Goal: Task Accomplishment & Management: Manage account settings

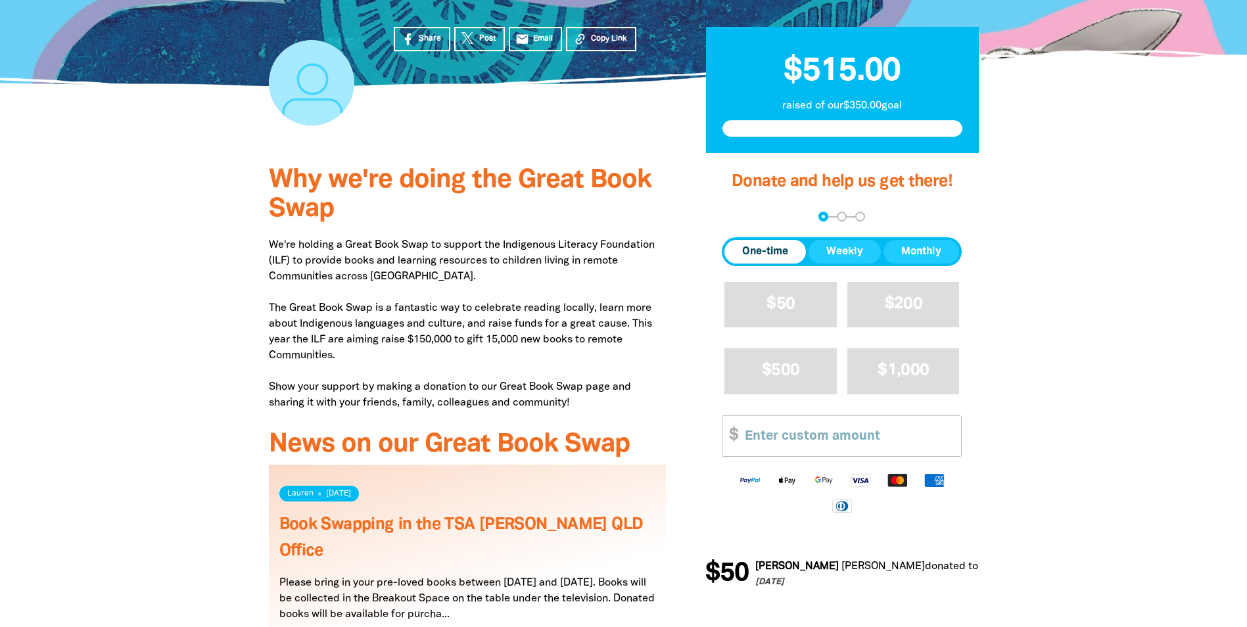
scroll to position [329, 0]
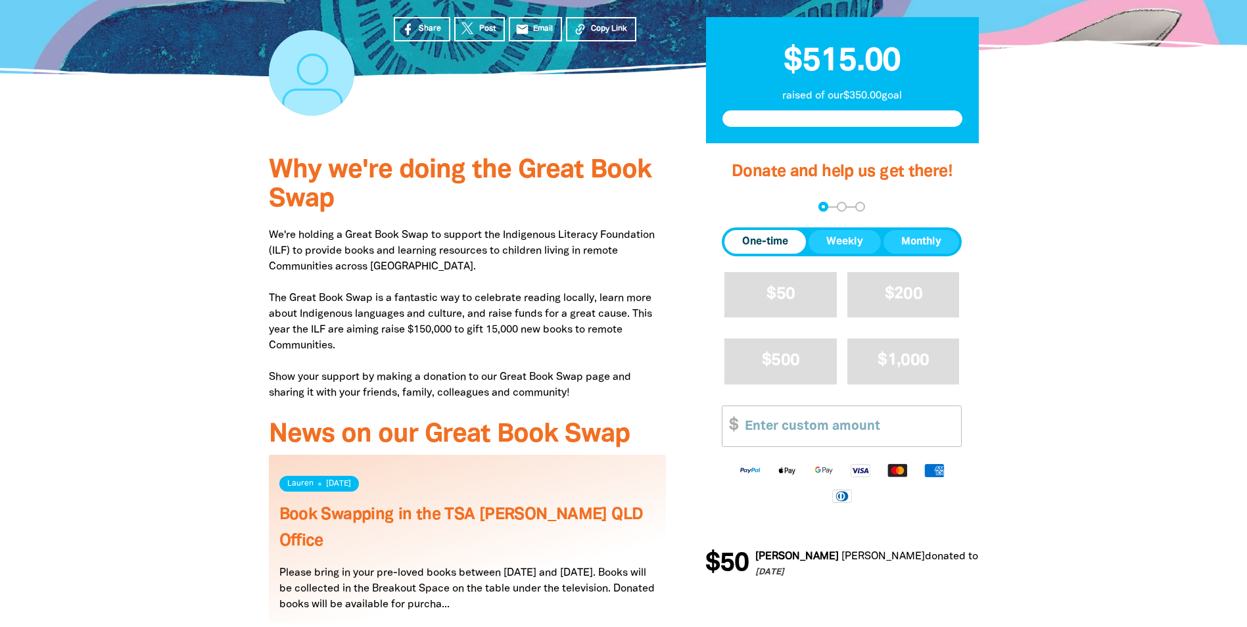
click at [1173, 360] on div at bounding box center [623, 400] width 1247 height 515
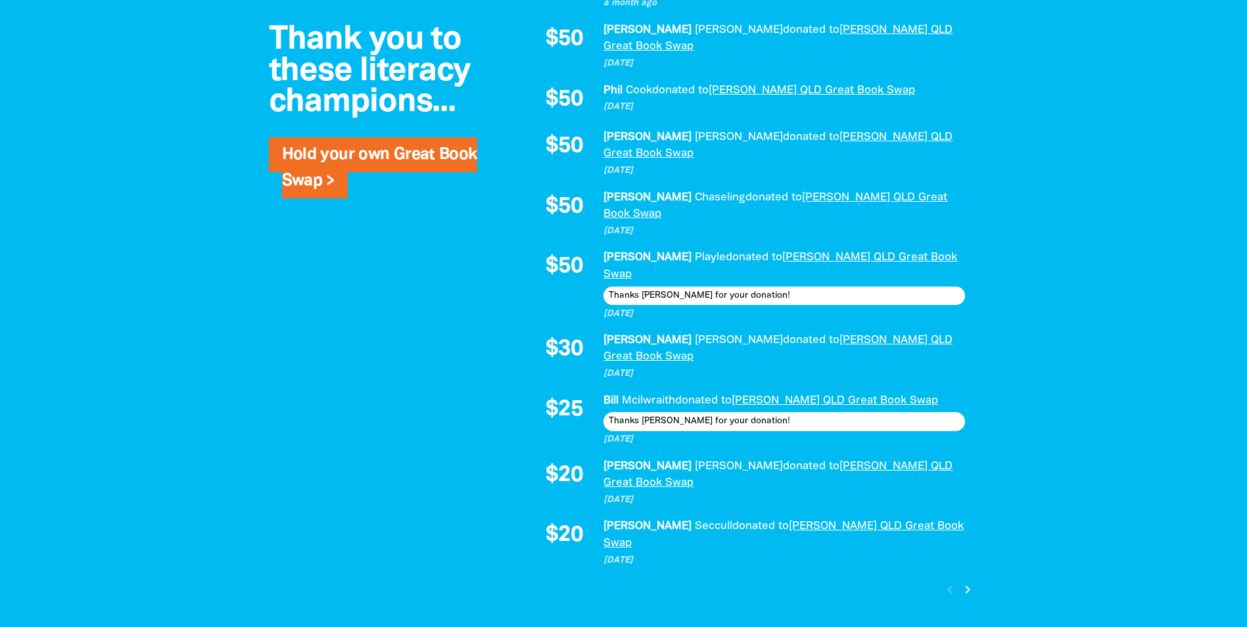
scroll to position [1118, 0]
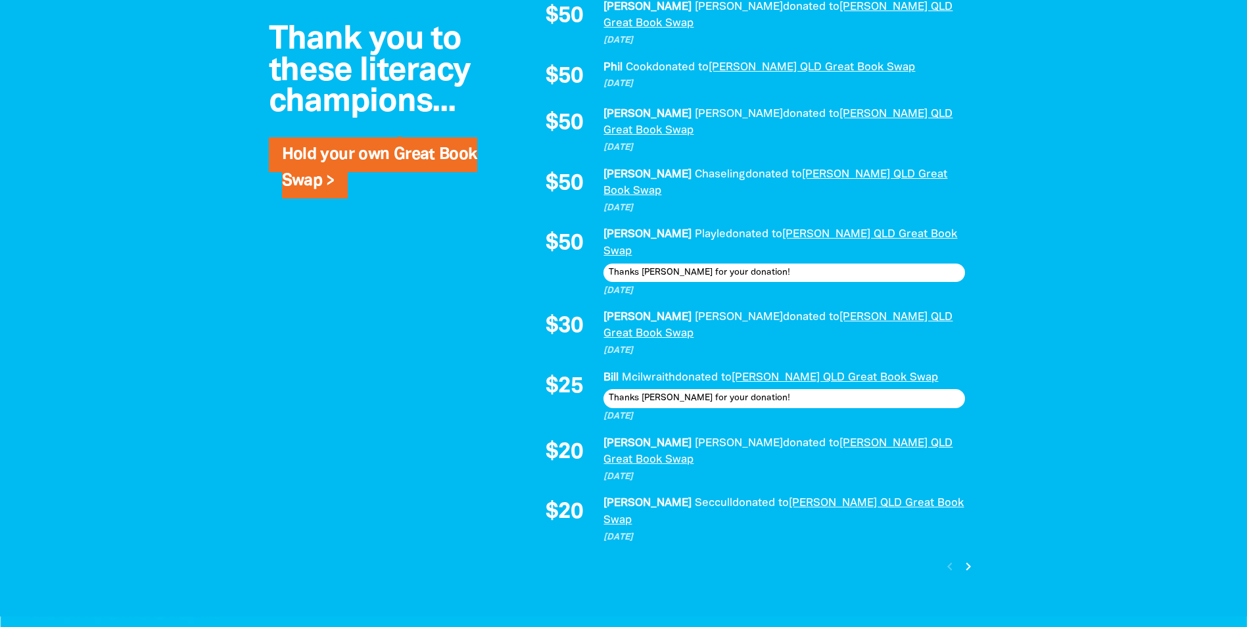
click at [970, 559] on icon "chevron_right" at bounding box center [969, 567] width 16 height 16
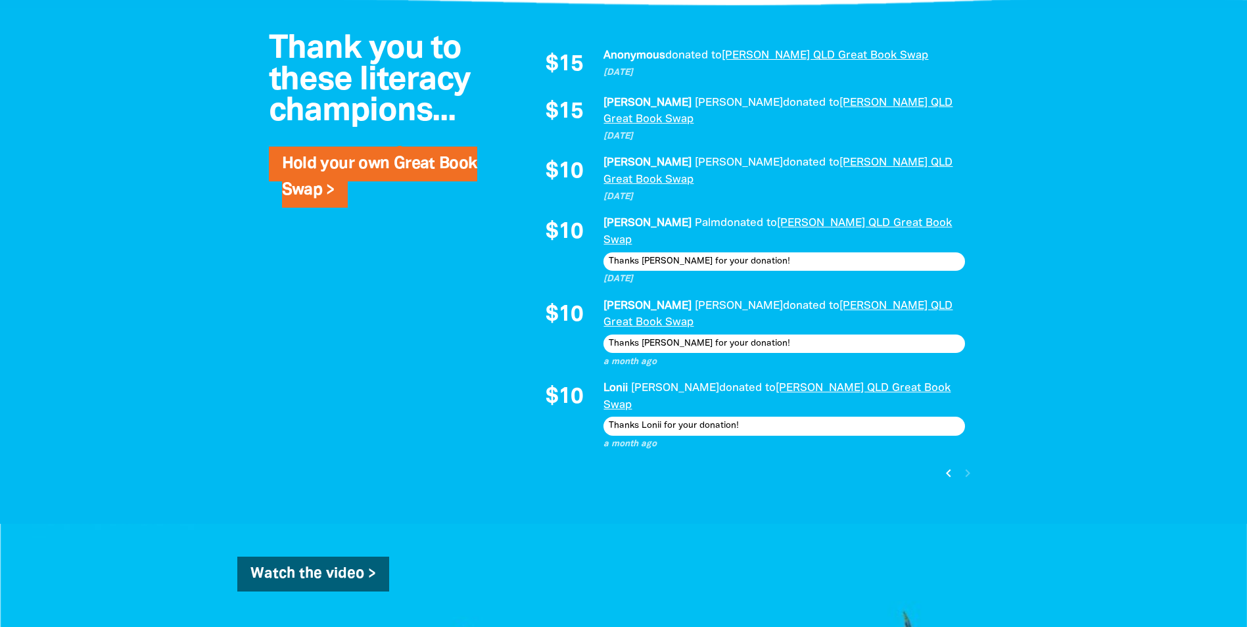
scroll to position [920, 0]
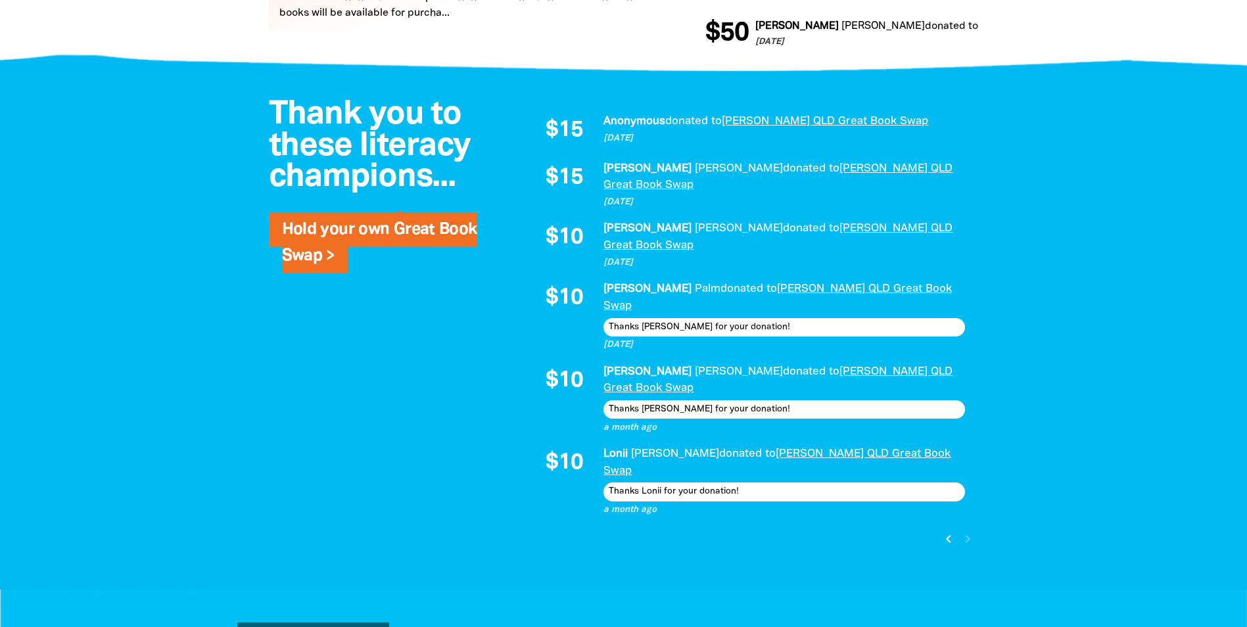
click at [946, 531] on icon "chevron_left" at bounding box center [949, 539] width 16 height 16
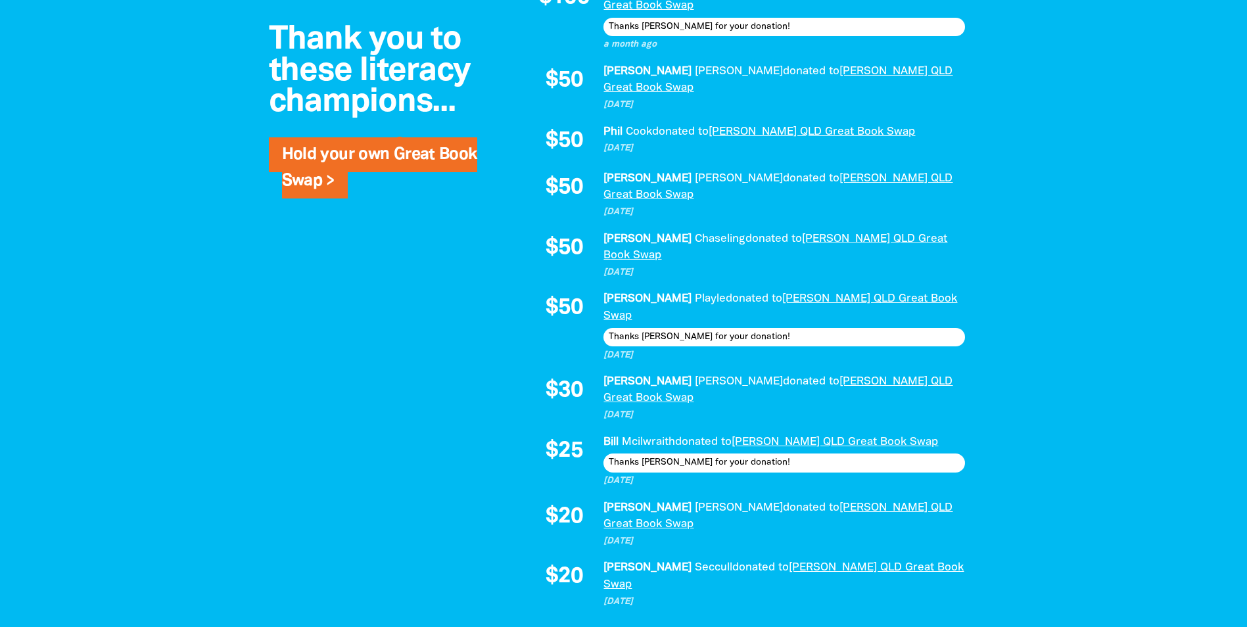
scroll to position [1052, 0]
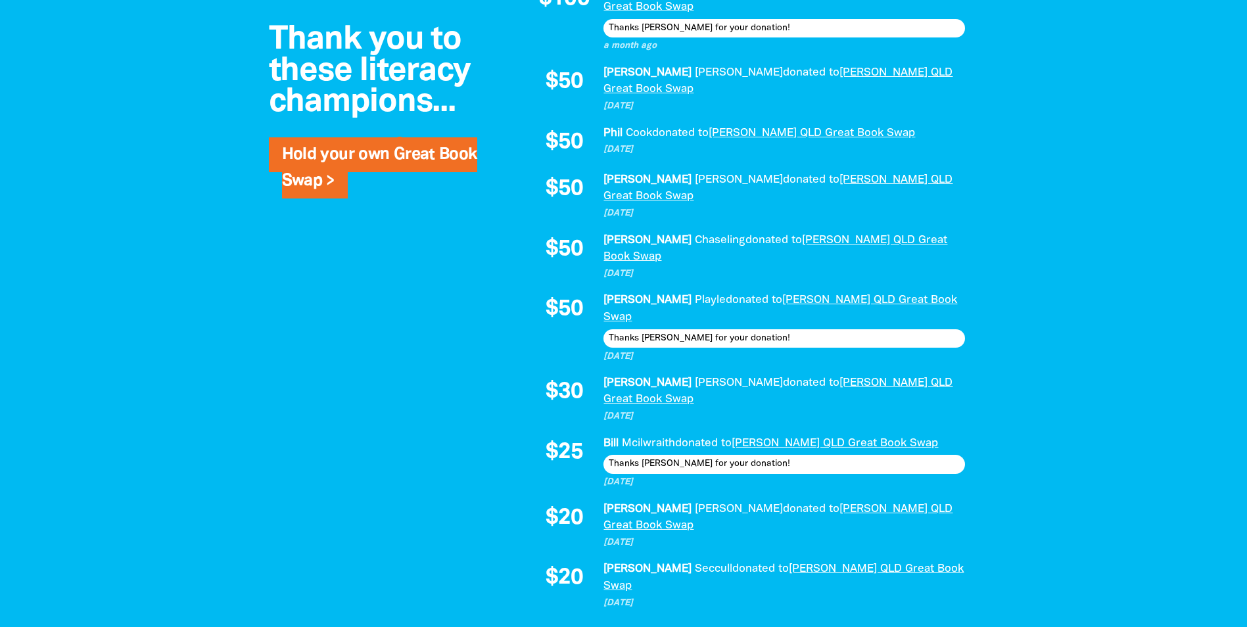
click at [963, 625] on icon "chevron_right" at bounding box center [969, 633] width 16 height 16
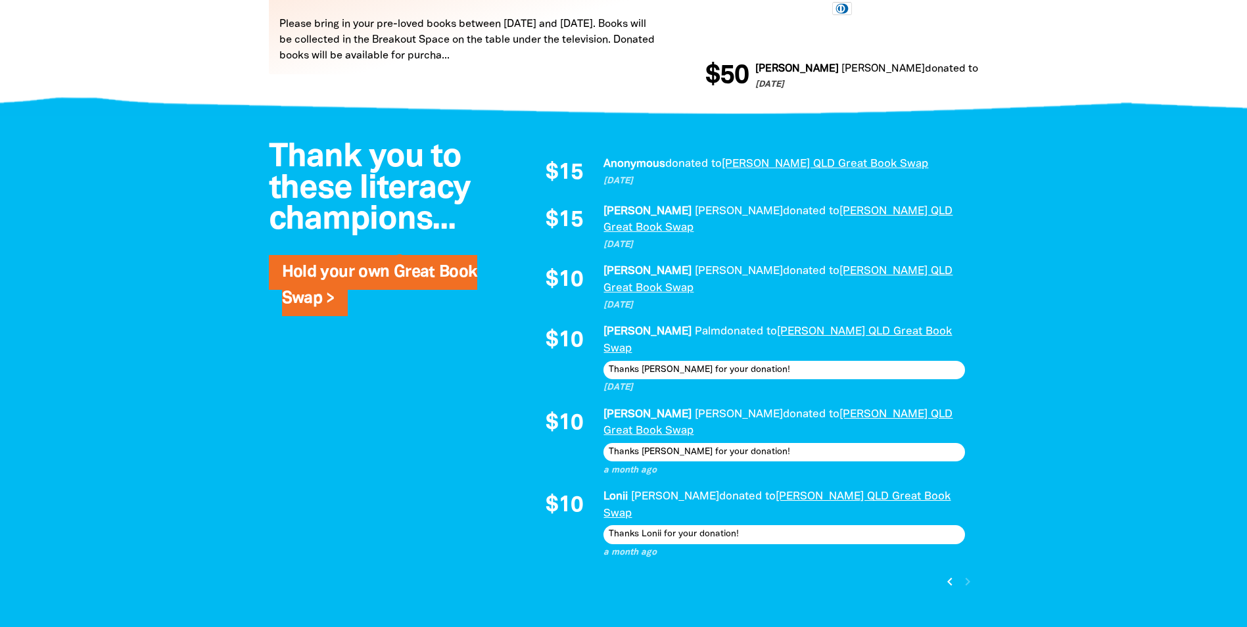
scroll to position [867, 0]
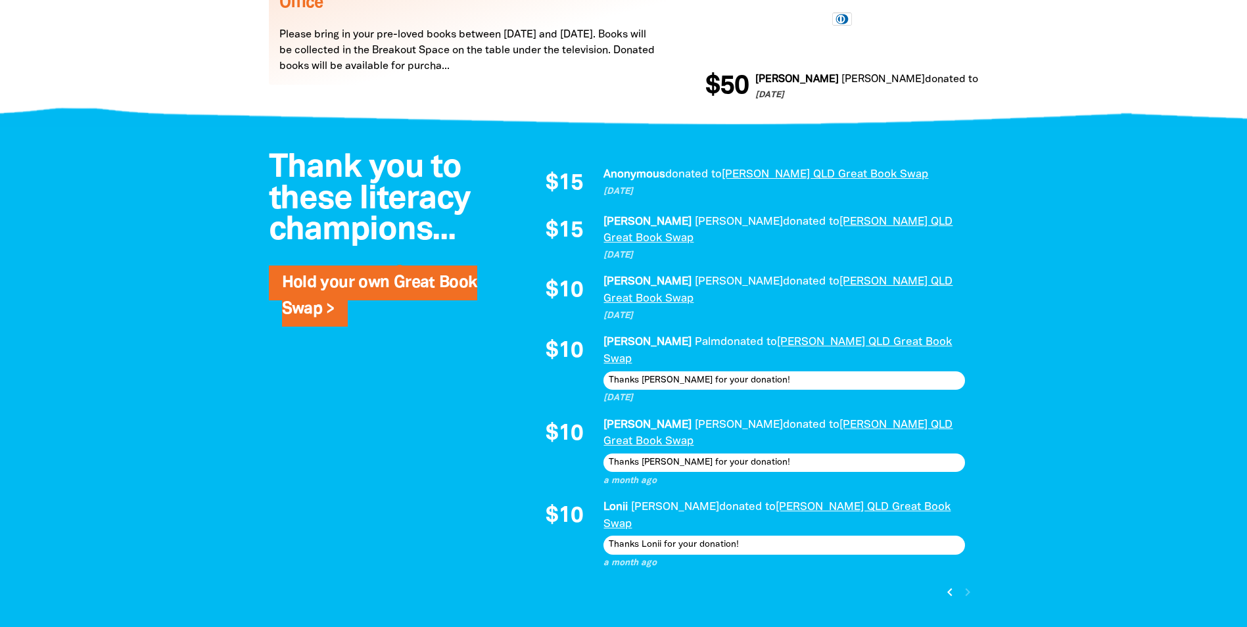
drag, startPoint x: 1133, startPoint y: 391, endPoint x: 1138, endPoint y: 387, distance: 7.0
click at [1133, 391] on div at bounding box center [623, 384] width 1247 height 515
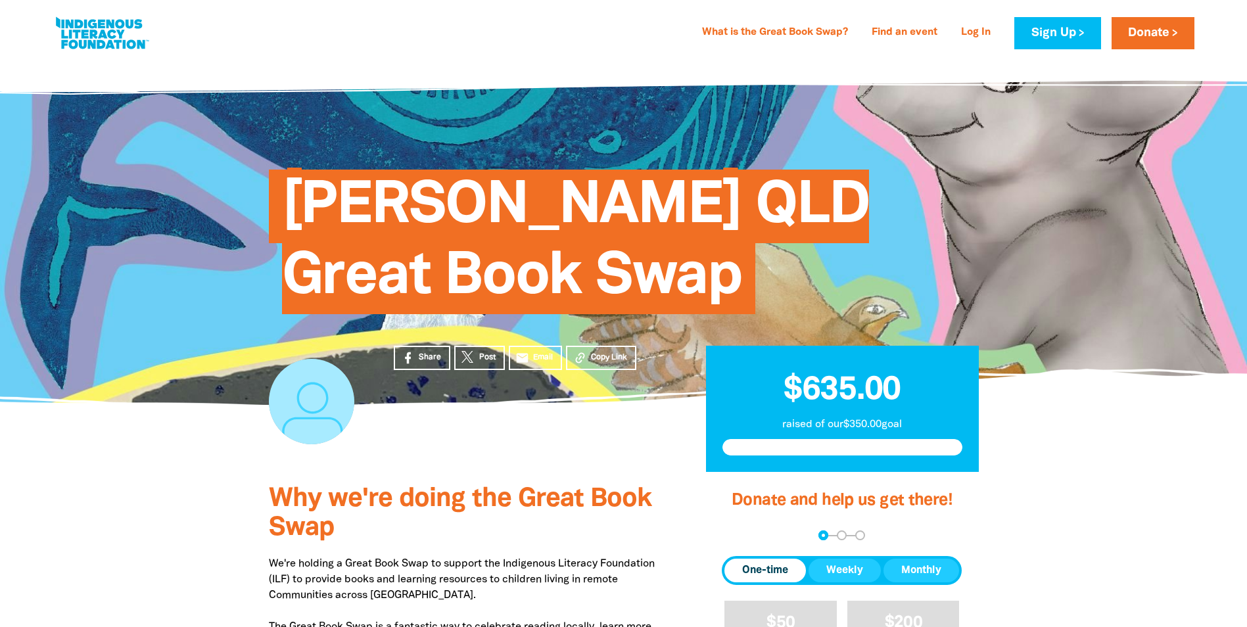
drag, startPoint x: 1145, startPoint y: 414, endPoint x: 1149, endPoint y: 435, distance: 20.8
click at [1147, 416] on section "Share Post email Email Copy Link $635.00 raised of our $350.00 goal" at bounding box center [623, 439] width 1247 height 68
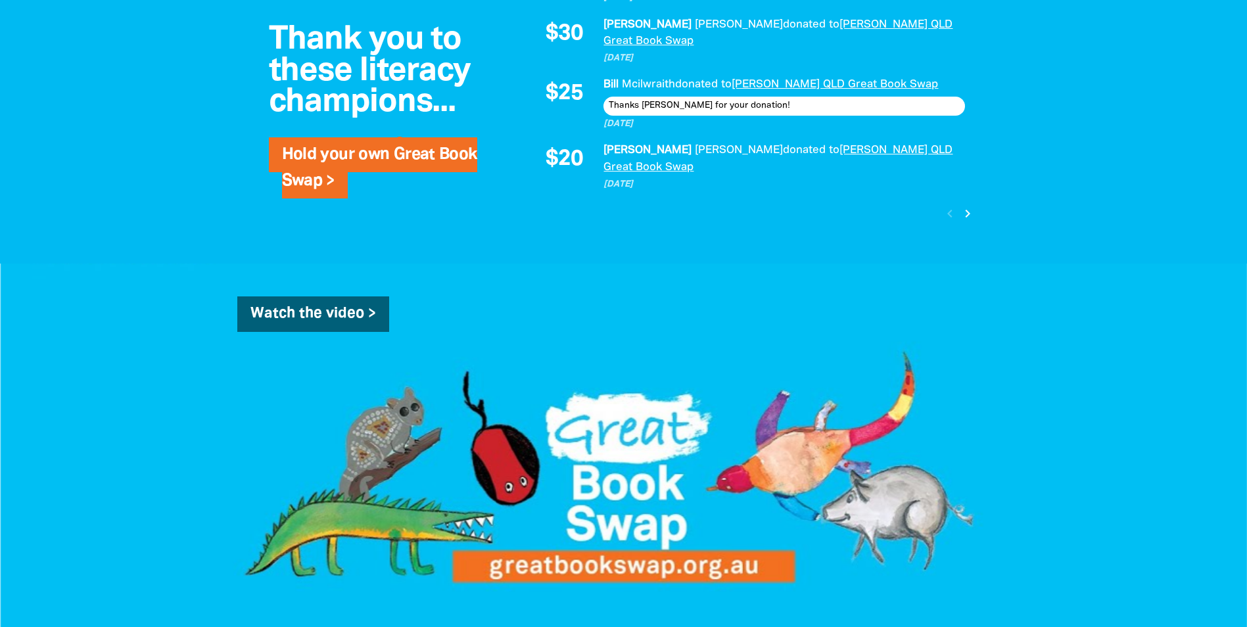
scroll to position [1446, 0]
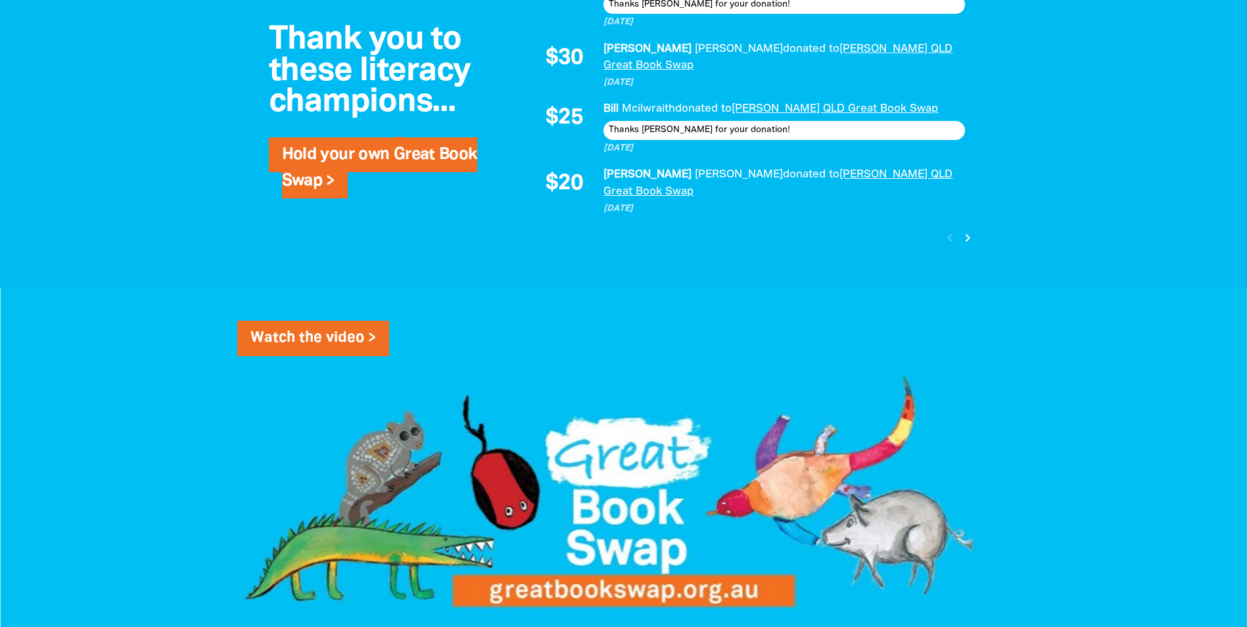
click at [327, 321] on link "Watch the video >" at bounding box center [313, 339] width 152 height 36
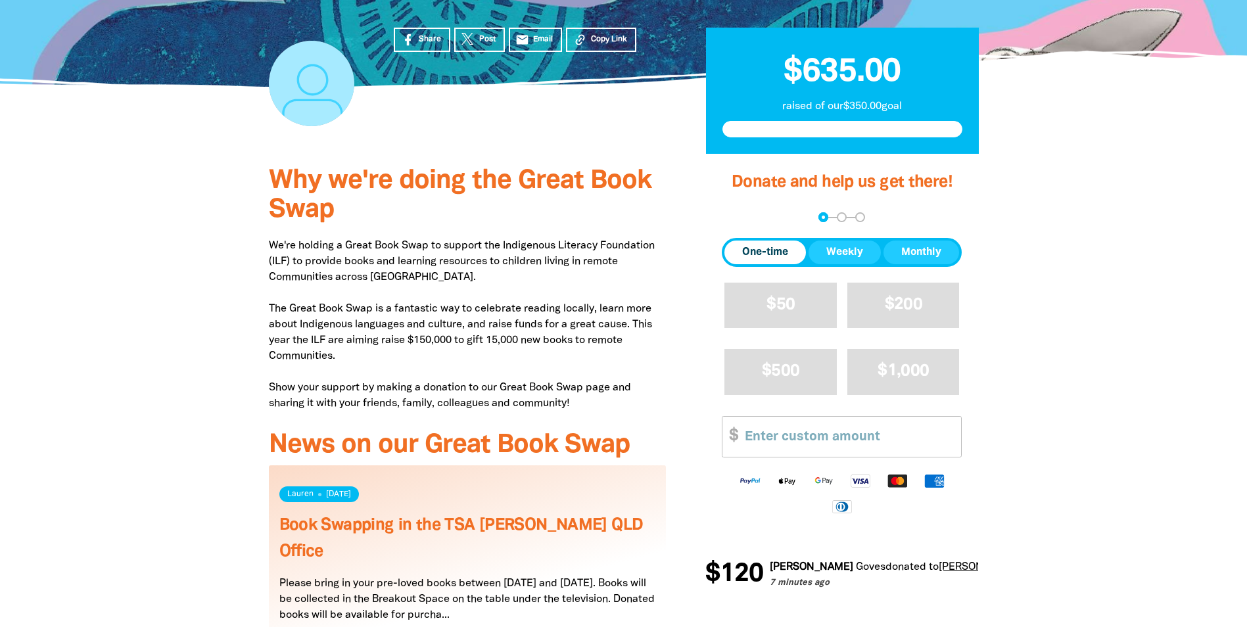
scroll to position [263, 0]
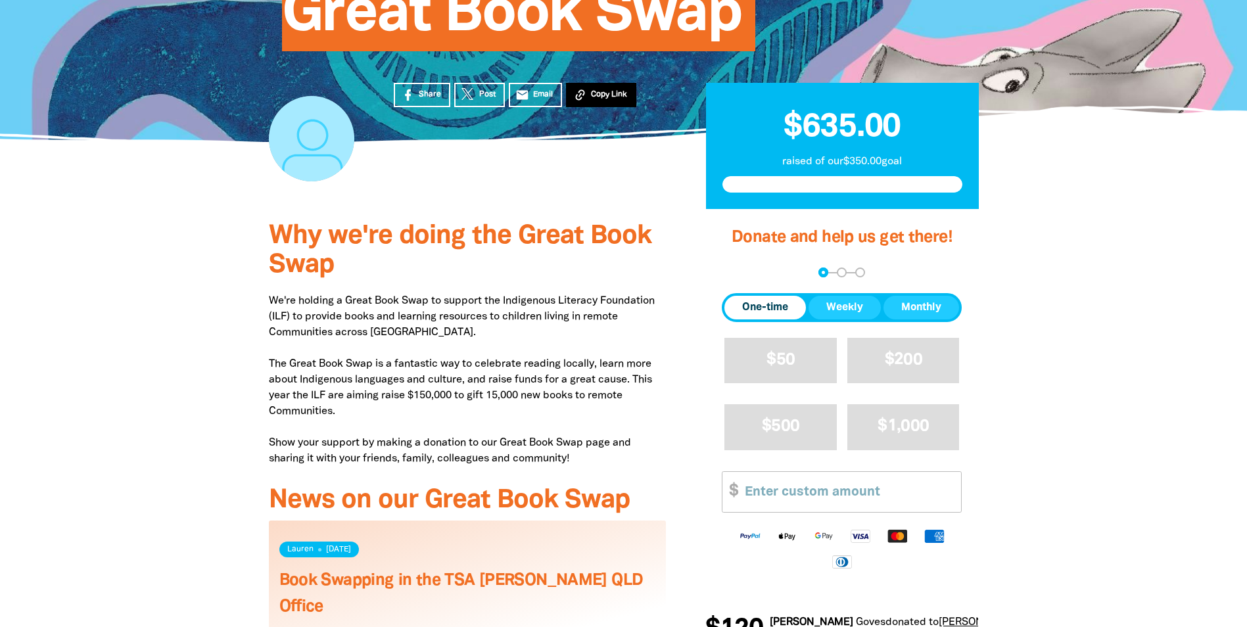
click at [592, 94] on span "Copy Link" at bounding box center [609, 95] width 36 height 12
click at [470, 95] on icon at bounding box center [469, 95] width 14 height 14
click at [170, 308] on div at bounding box center [623, 466] width 1247 height 515
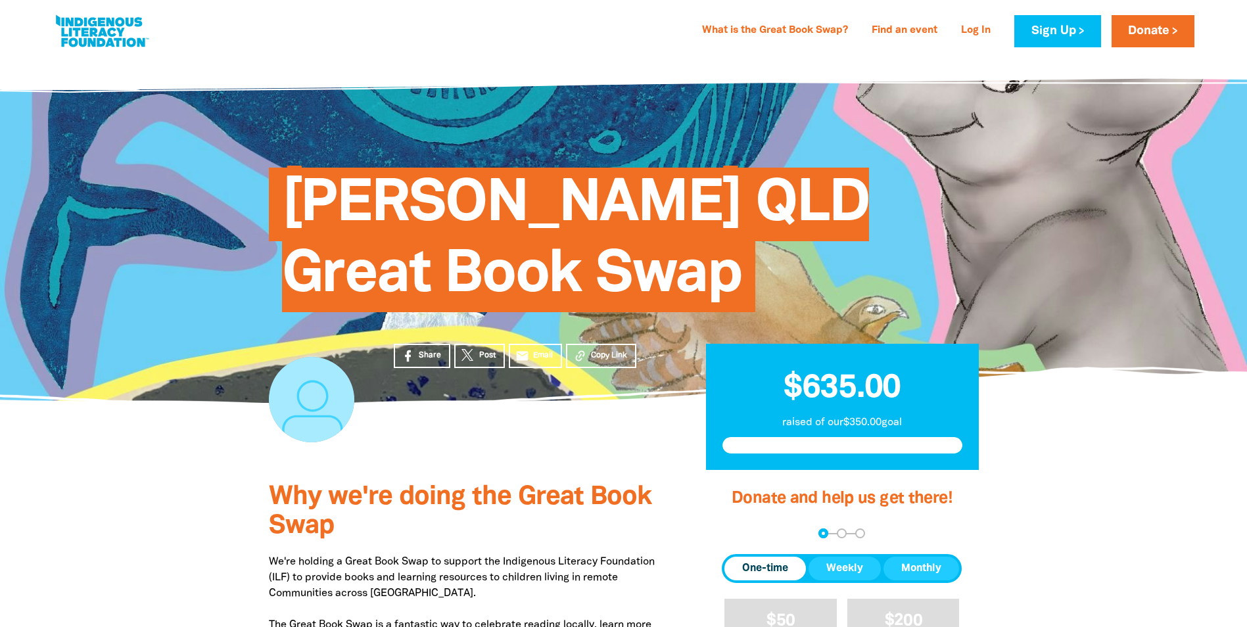
scroll to position [0, 0]
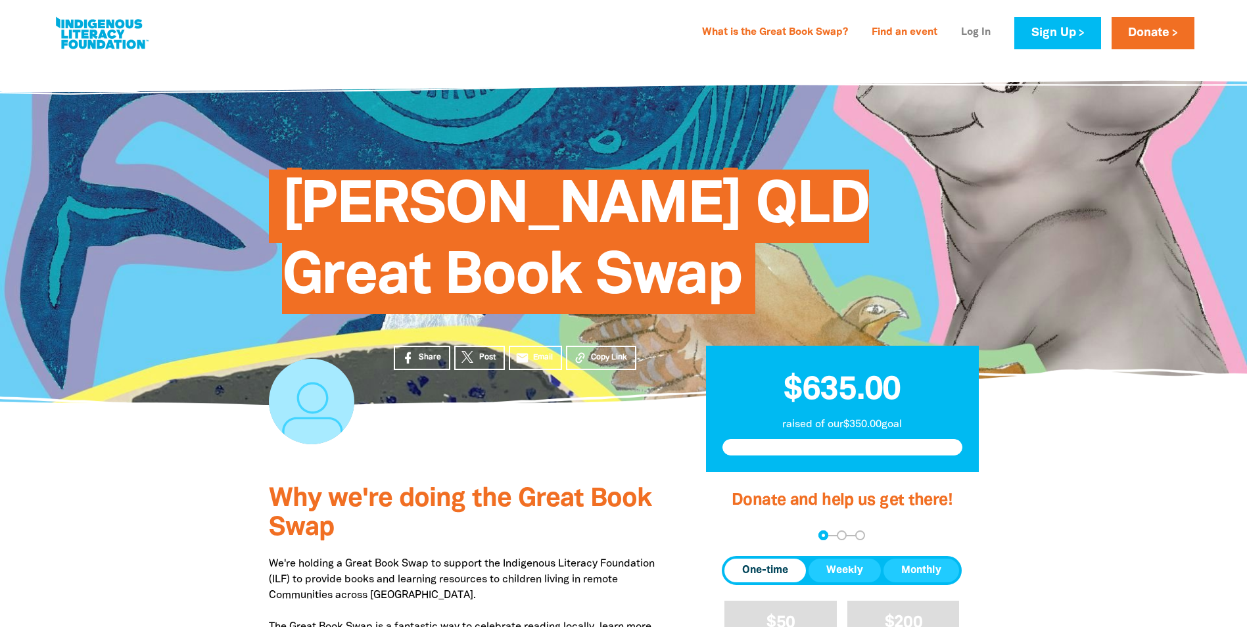
click at [974, 30] on link "Log In" at bounding box center [975, 32] width 45 height 21
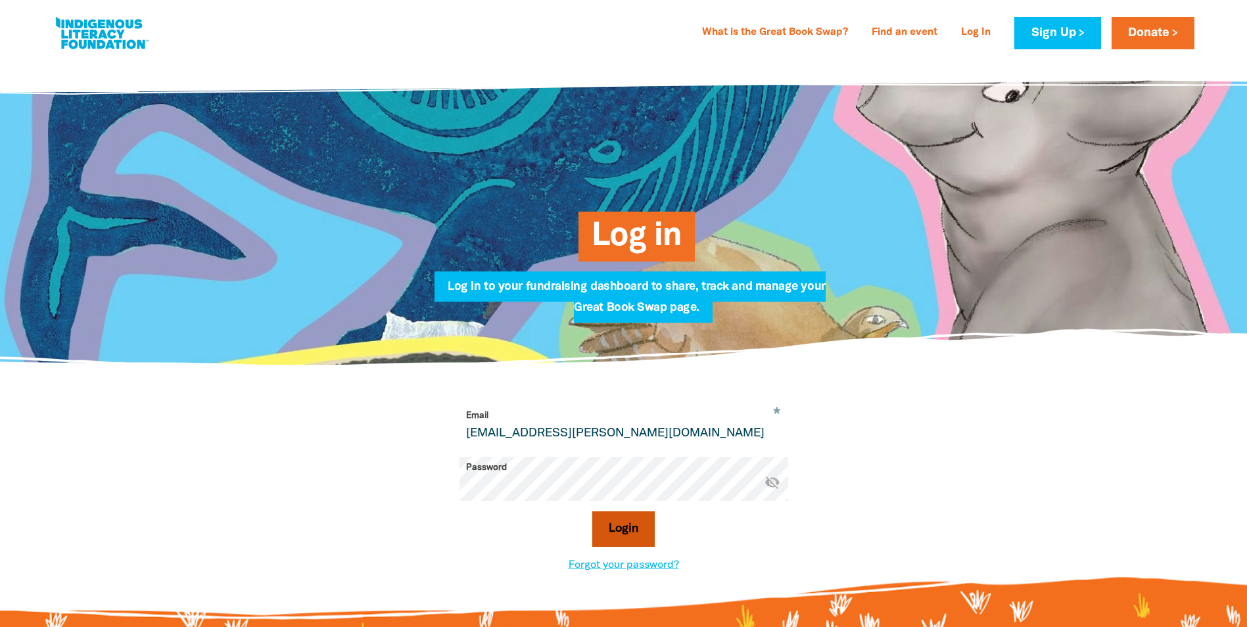
click at [644, 531] on button "Login" at bounding box center [623, 530] width 62 height 36
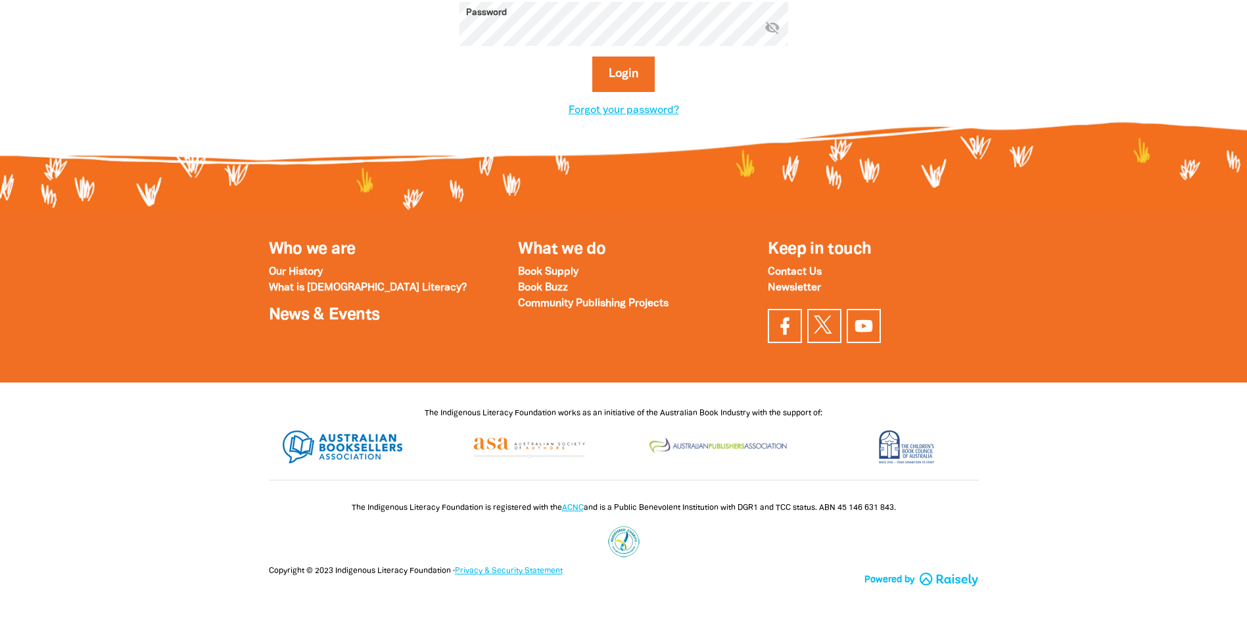
scroll to position [458, 0]
click at [734, 564] on div "Copyright © 2023 Indigenous Literacy Foundation · Privacy & Security Statement …" at bounding box center [623, 596] width 789 height 64
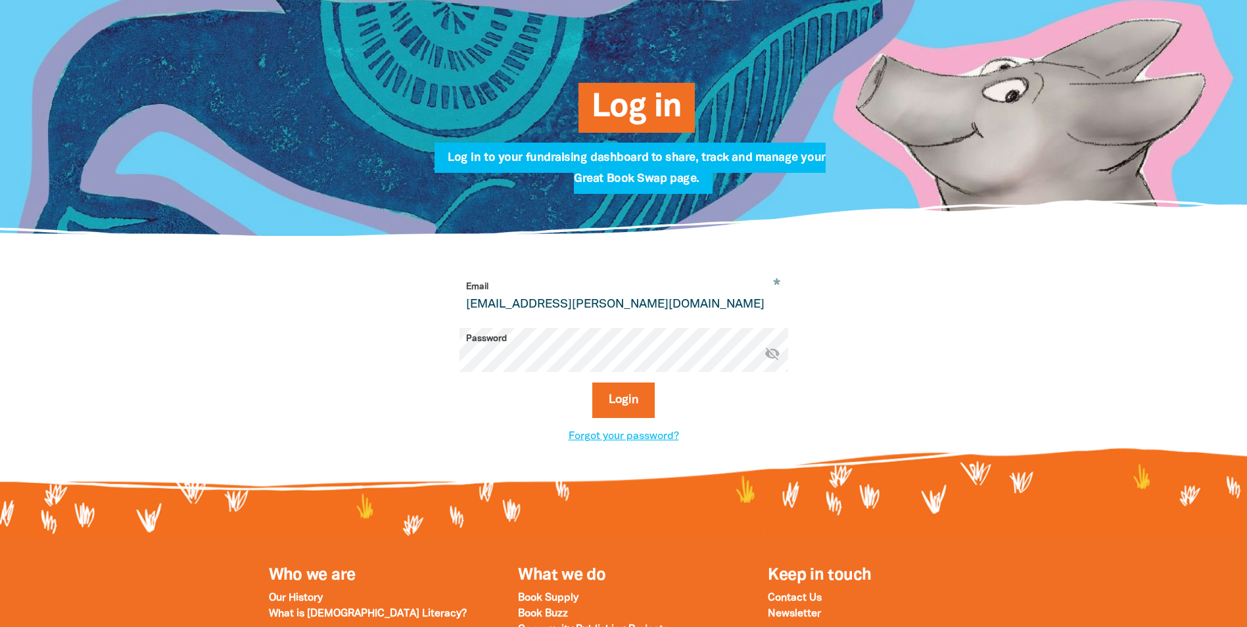
scroll to position [0, 0]
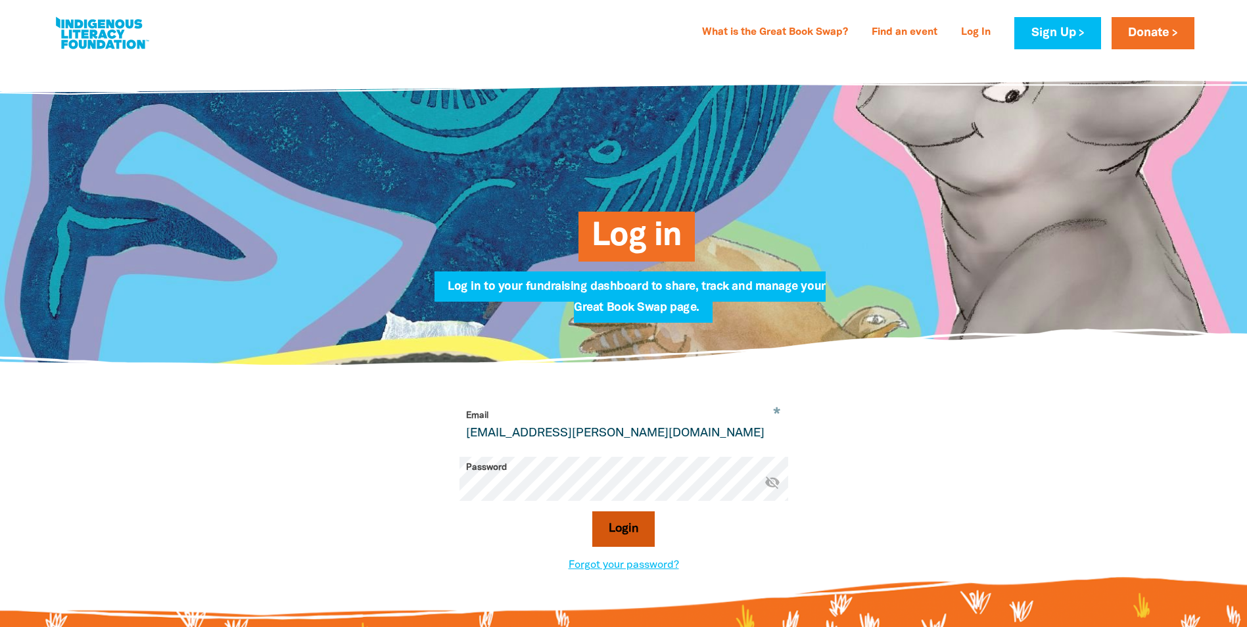
click at [626, 537] on button "Login" at bounding box center [623, 530] width 62 height 36
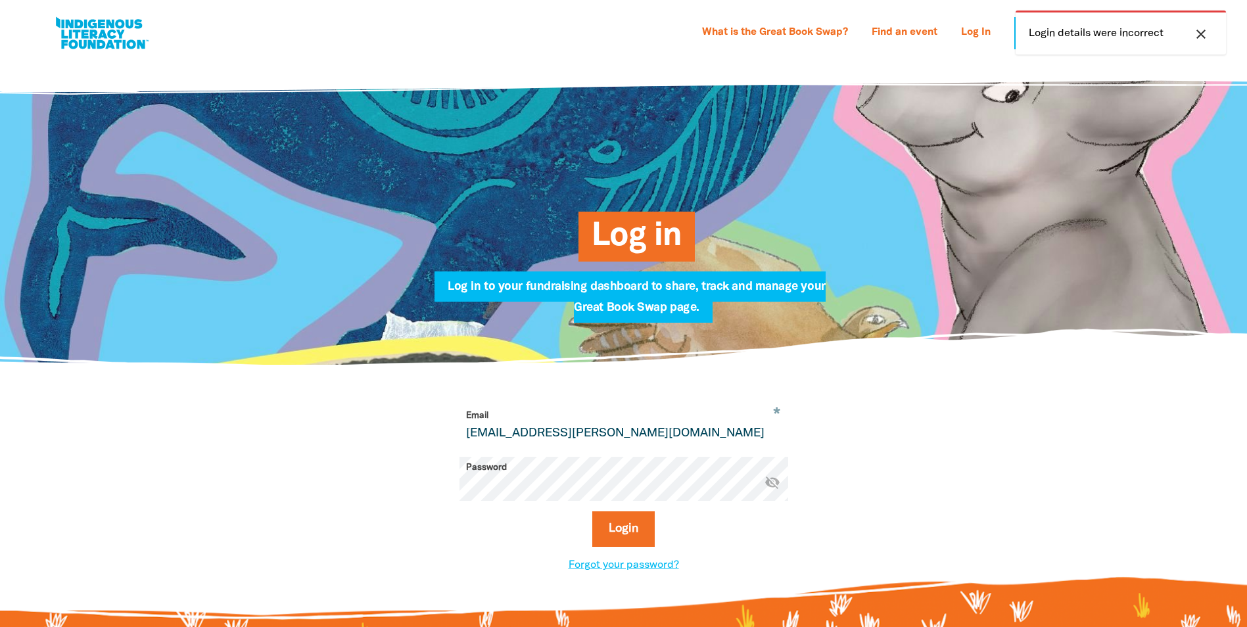
click at [776, 485] on icon "visibility_off" at bounding box center [773, 483] width 16 height 16
drag, startPoint x: 652, startPoint y: 437, endPoint x: 554, endPoint y: 434, distance: 97.4
click at [554, 434] on input "lauren.harvey@outlook.com.au" at bounding box center [624, 425] width 329 height 41
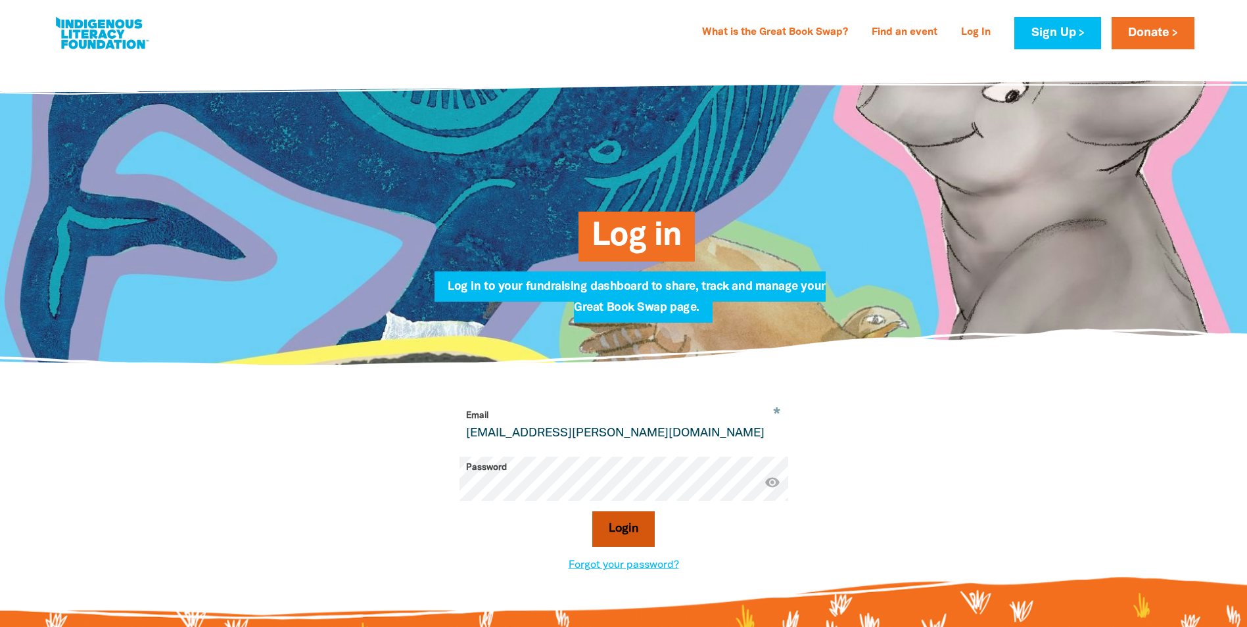
type input "lauren.harvey@tsariley.au"
click at [644, 546] on button "Login" at bounding box center [623, 530] width 62 height 36
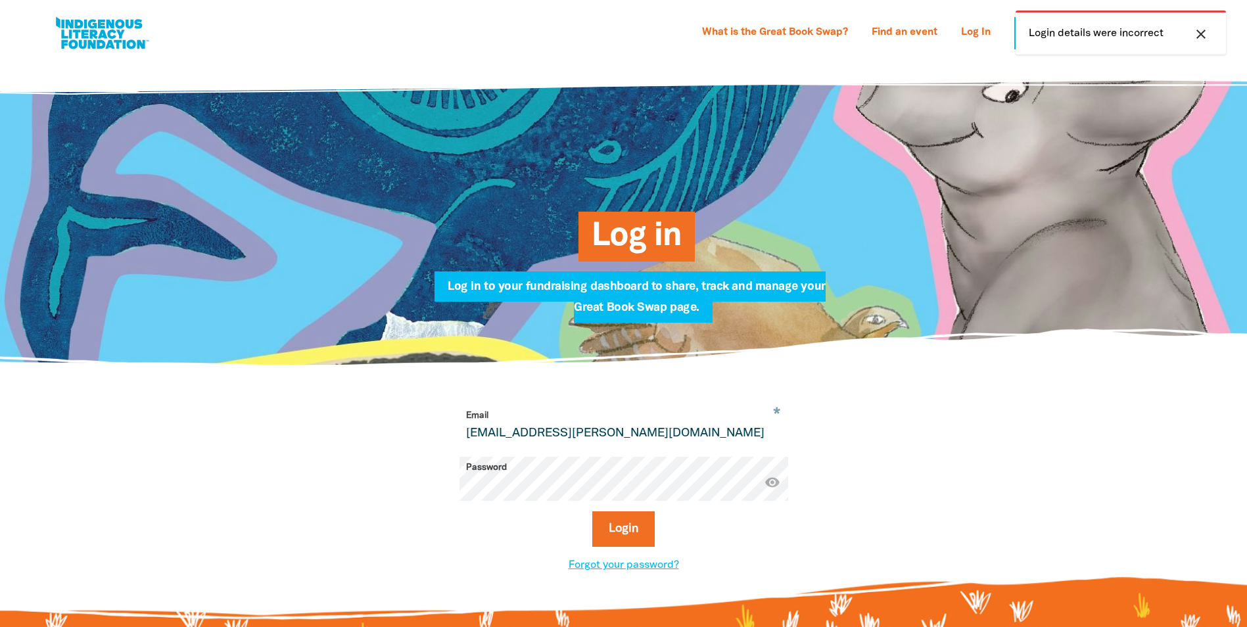
click at [1204, 33] on icon "close" at bounding box center [1201, 34] width 16 height 16
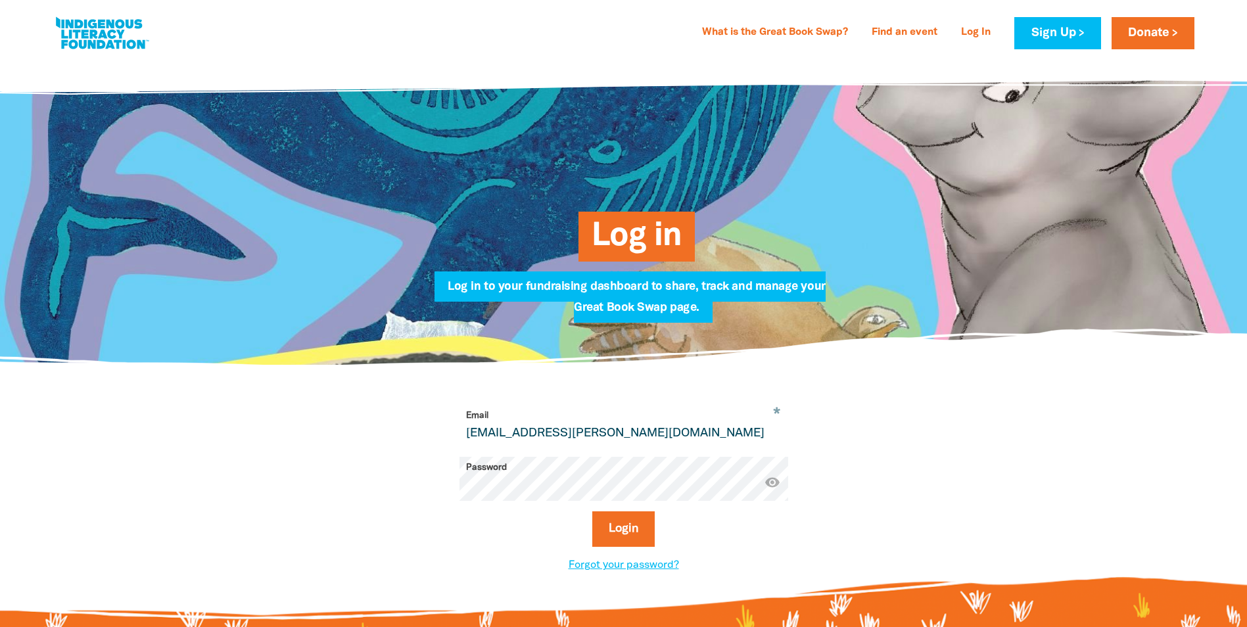
click at [643, 433] on input "lauren.harvey@tsariley.au" at bounding box center [624, 425] width 329 height 41
drag, startPoint x: 720, startPoint y: 551, endPoint x: 640, endPoint y: 542, distance: 80.1
click at [710, 552] on div "Login" at bounding box center [624, 535] width 329 height 46
click at [640, 540] on button "Login" at bounding box center [623, 530] width 62 height 36
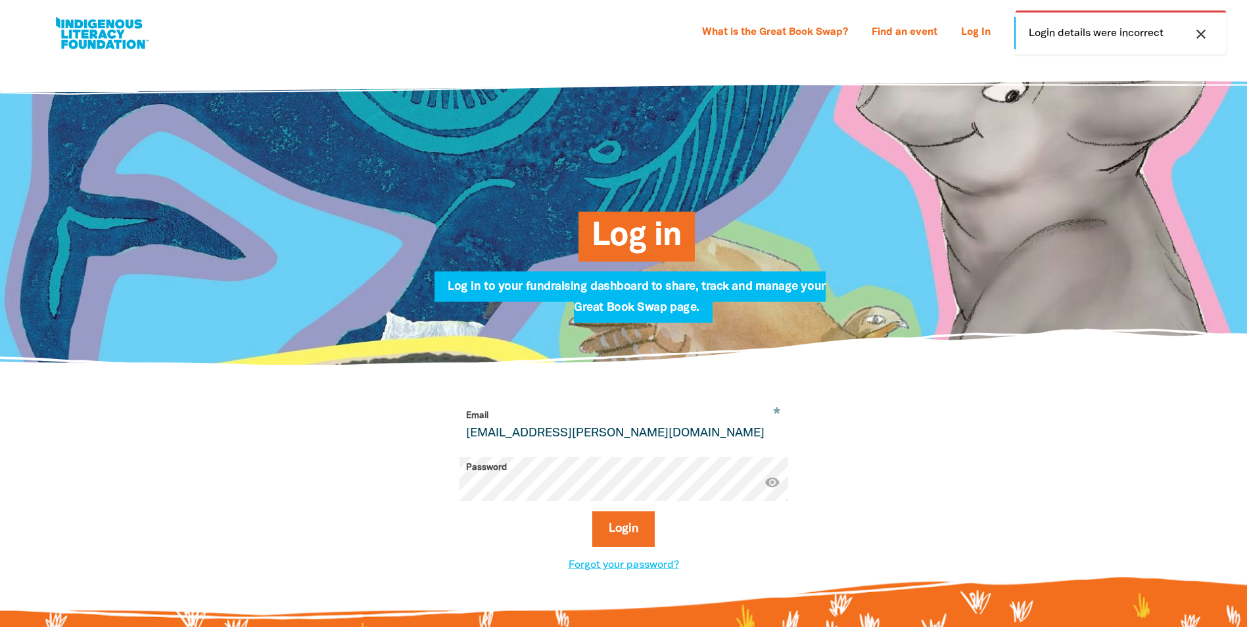
click at [1203, 36] on icon "close" at bounding box center [1201, 34] width 16 height 16
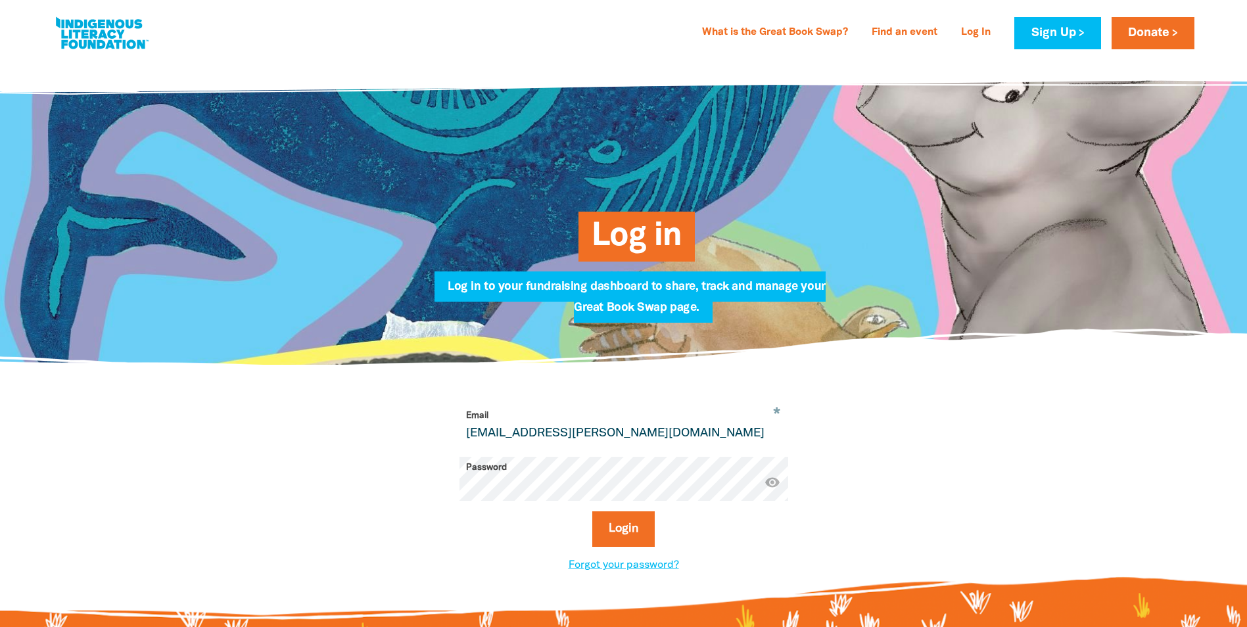
click at [982, 427] on div "* Email lauren.harvey@tsariley.au Password * visibility Login Forgot your passw…" at bounding box center [623, 490] width 789 height 248
click at [648, 568] on link "Forgot your password?" at bounding box center [624, 565] width 110 height 9
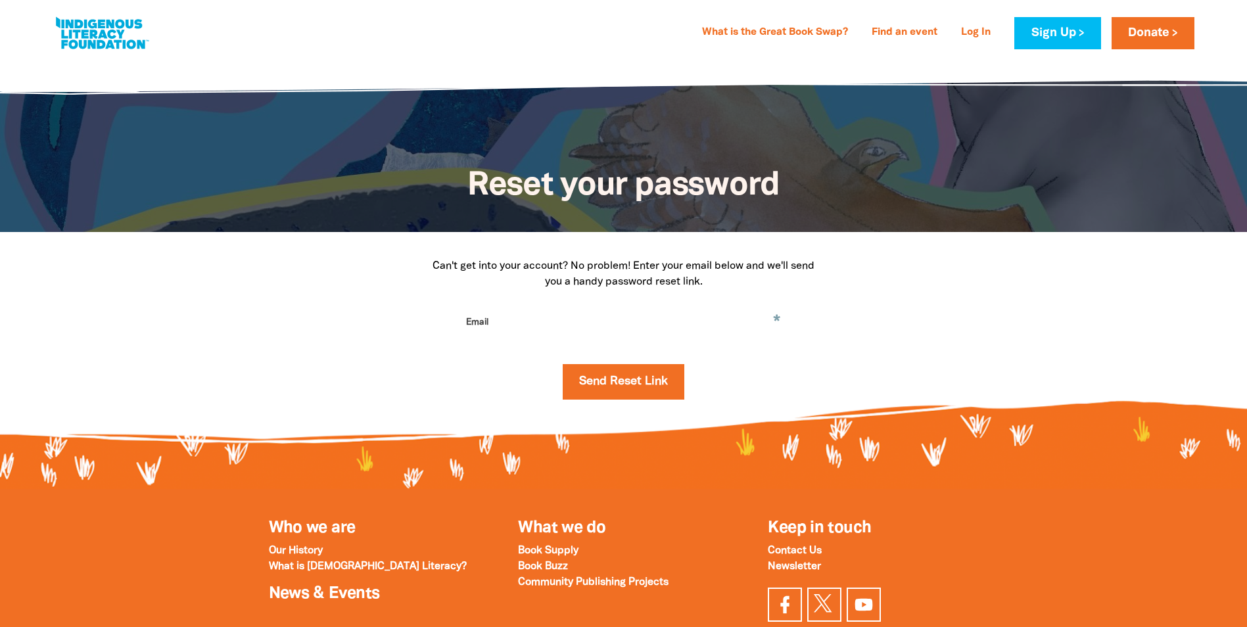
click at [573, 318] on input "Email" at bounding box center [624, 332] width 329 height 41
type input "lauren.harvey@tsariley.au"
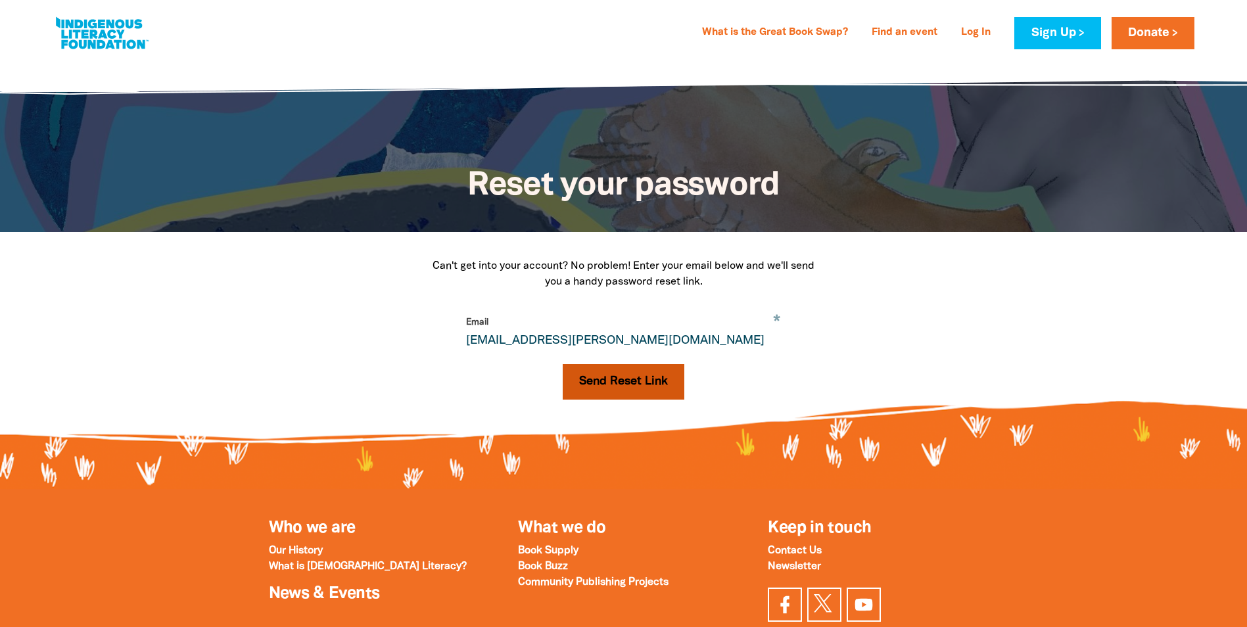
click at [604, 379] on button "Send Reset Link" at bounding box center [624, 382] width 122 height 36
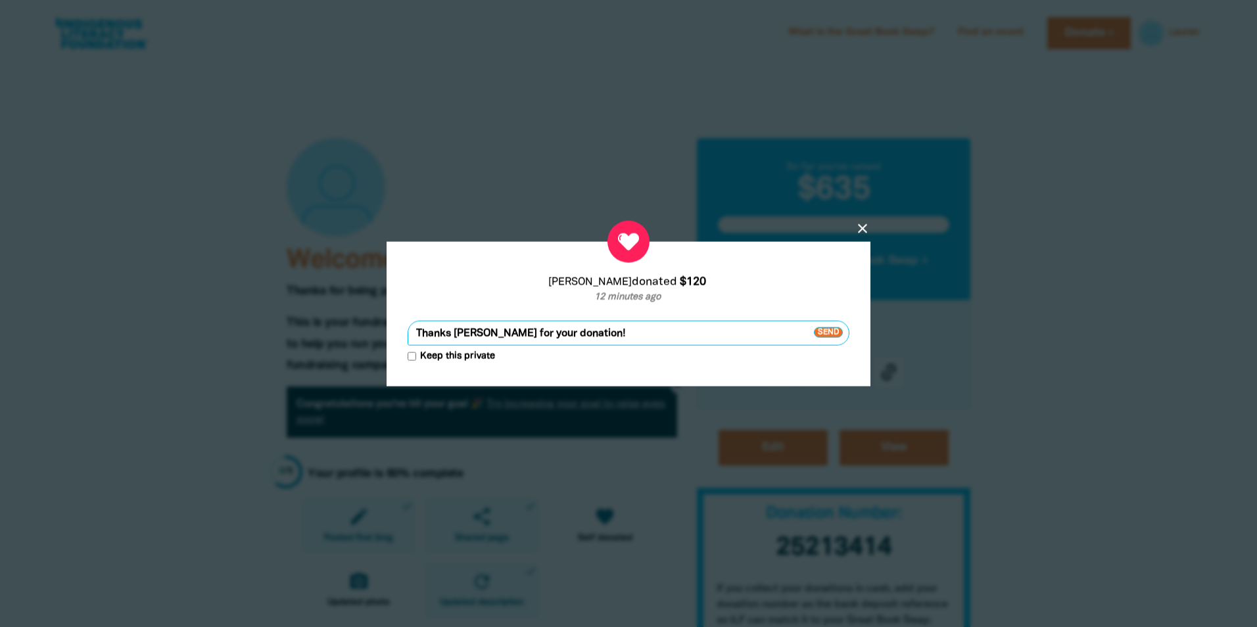
drag, startPoint x: 484, startPoint y: 331, endPoint x: 453, endPoint y: 329, distance: 31.0
click at [453, 329] on textarea "Thanks Lloyd for your donation!" at bounding box center [629, 332] width 442 height 25
drag, startPoint x: 453, startPoint y: 329, endPoint x: 459, endPoint y: 338, distance: 10.9
click at [451, 338] on textarea "Thanks Lloyd for your donation!" at bounding box center [629, 332] width 442 height 25
drag, startPoint x: 535, startPoint y: 335, endPoint x: 513, endPoint y: 336, distance: 22.4
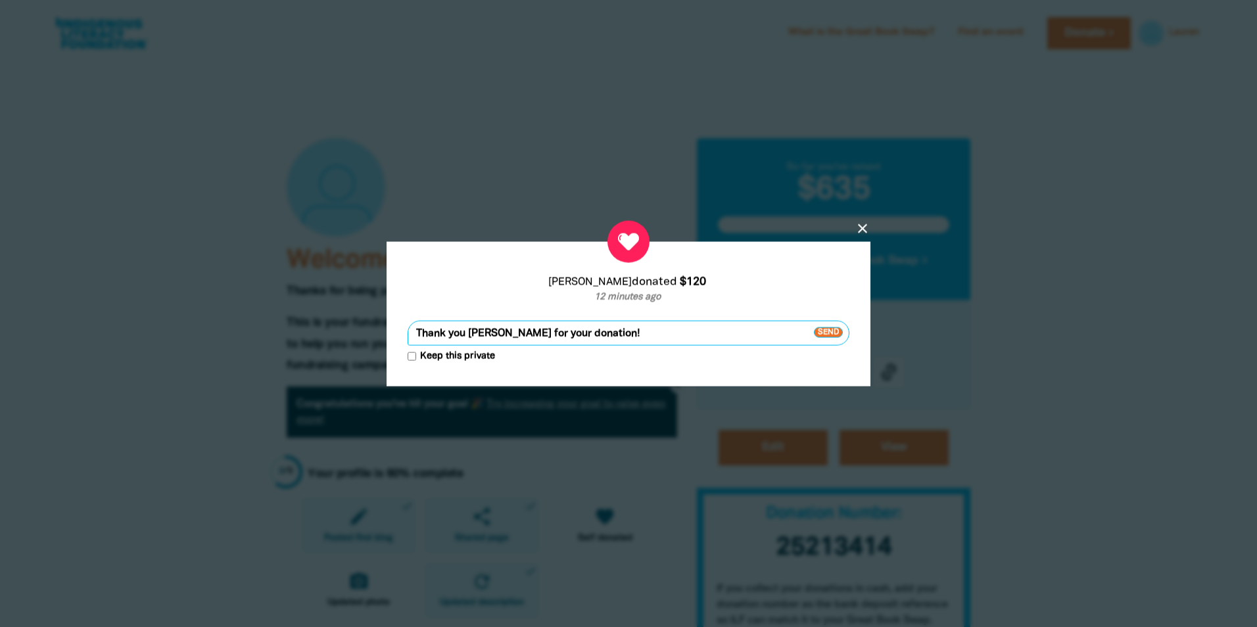
click at [513, 336] on textarea "Thank you Lloyd for your donation!" at bounding box center [629, 332] width 442 height 25
click at [672, 337] on textarea "Thank you Lloyd for being our top supporter!" at bounding box center [629, 332] width 442 height 25
click at [663, 332] on textarea "Thank you, [PERSON_NAME] for being our top supporter!" at bounding box center [629, 332] width 442 height 25
type textarea "Thank you, [PERSON_NAME] for being our top supporter!"
click at [835, 335] on span "Send" at bounding box center [828, 332] width 29 height 11
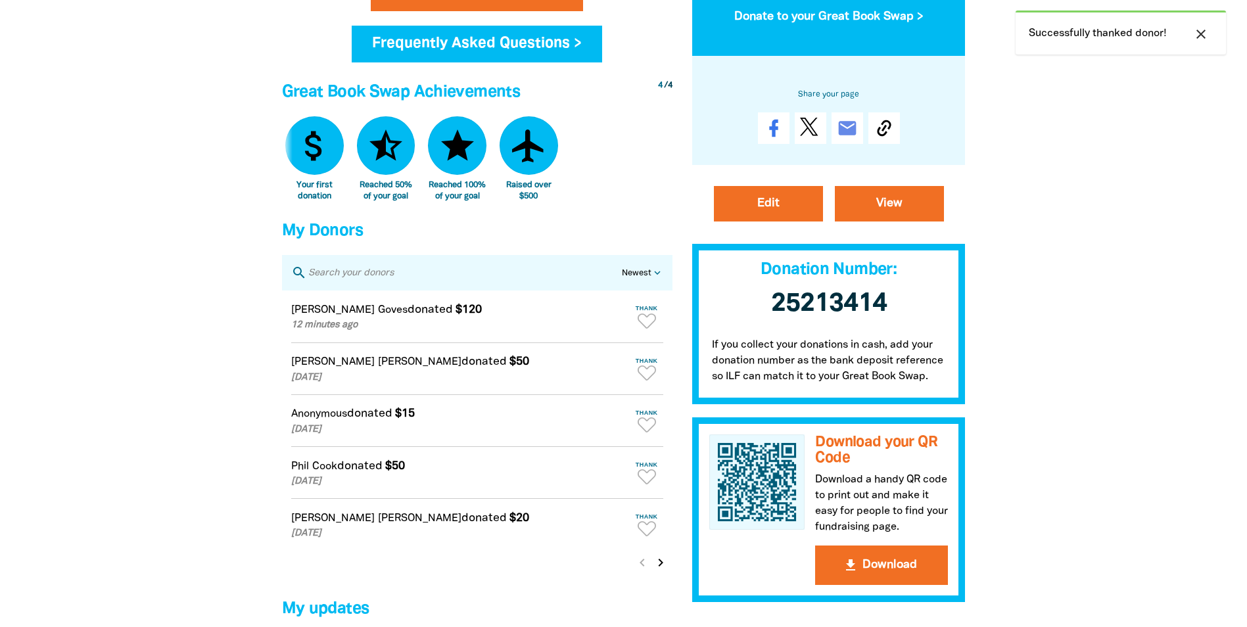
scroll to position [723, 0]
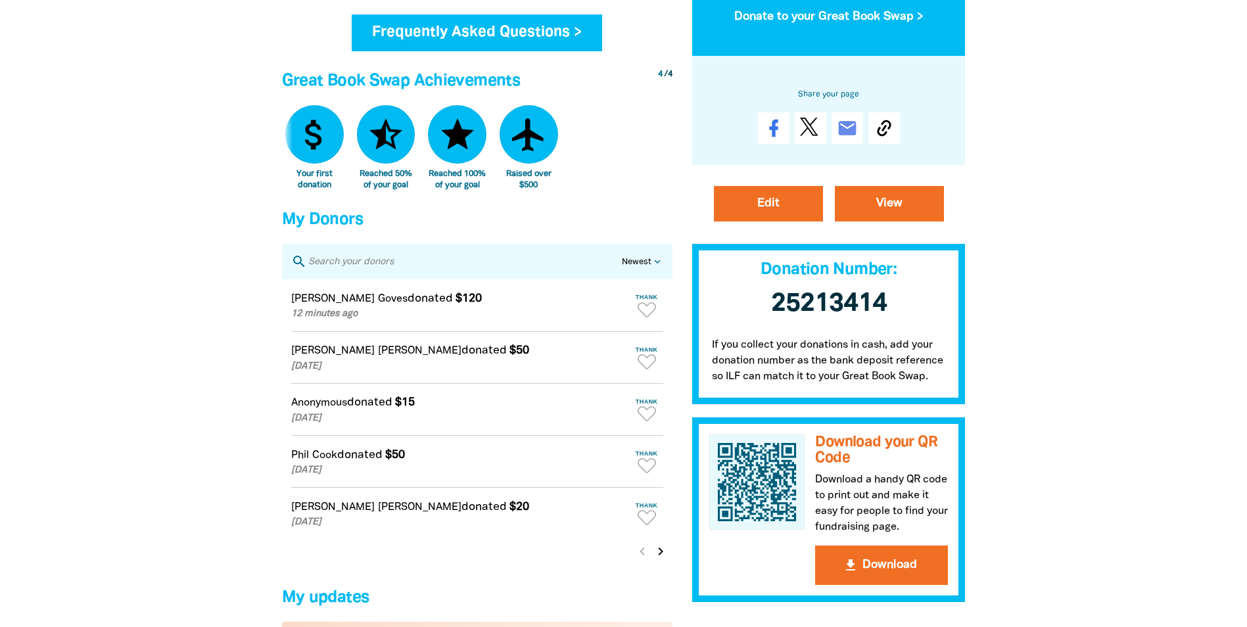
click at [1149, 283] on div at bounding box center [623, 103] width 1247 height 1535
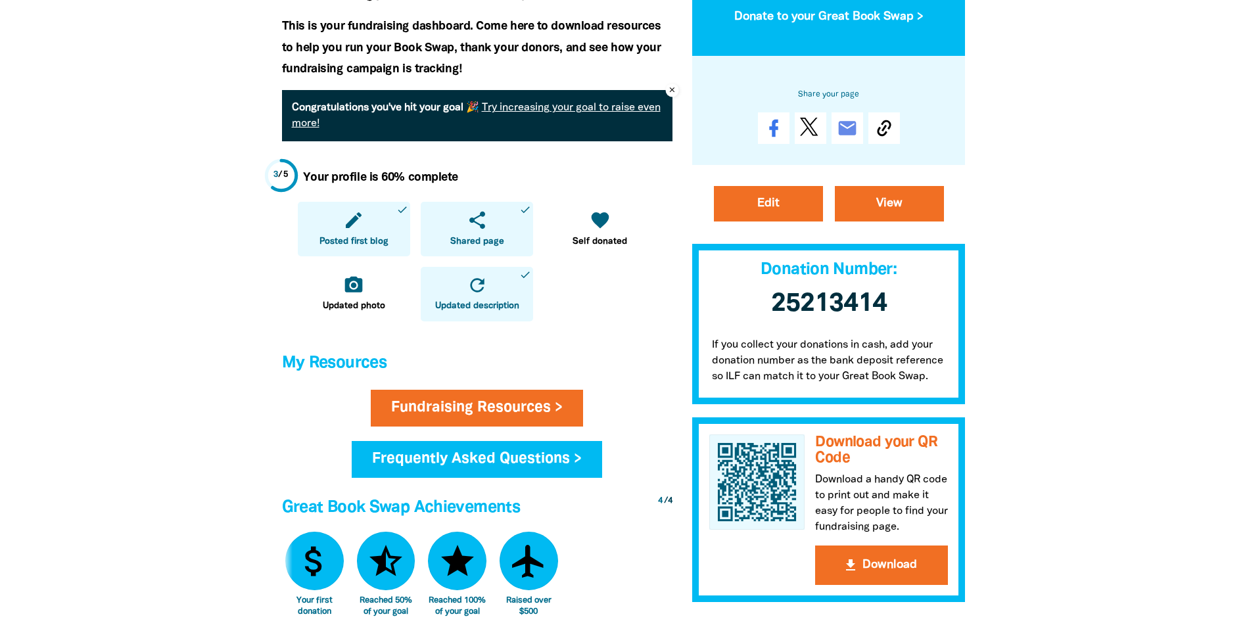
scroll to position [131, 0]
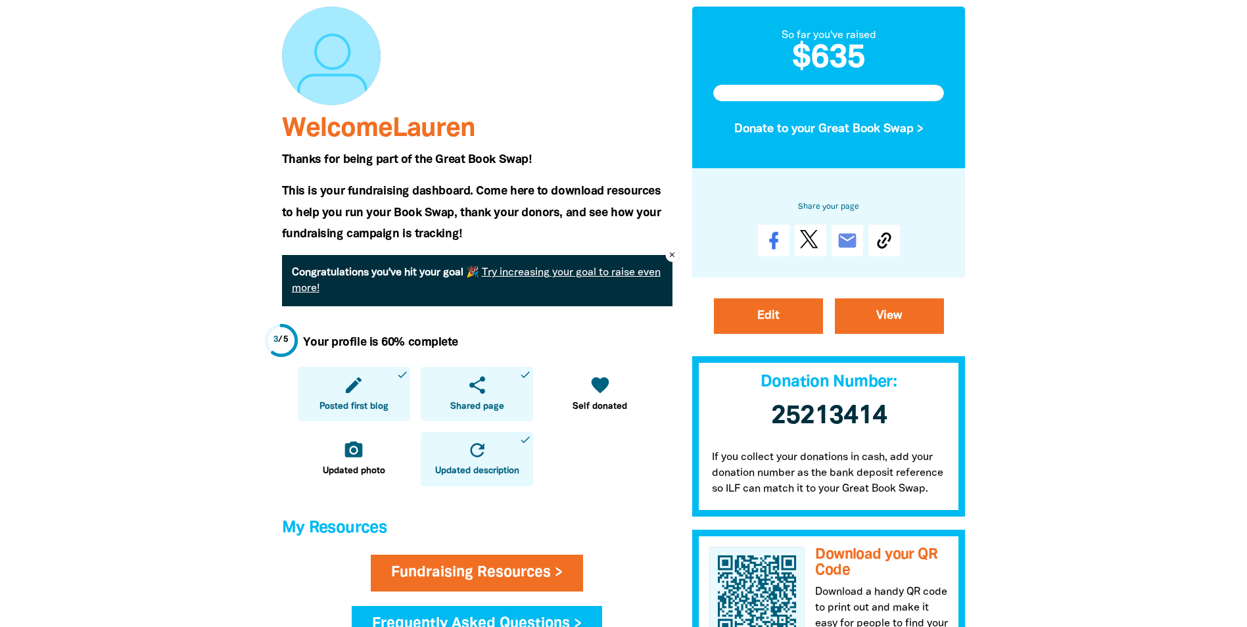
click at [541, 270] on link "Try increasing your goal to raise even more!" at bounding box center [476, 280] width 369 height 25
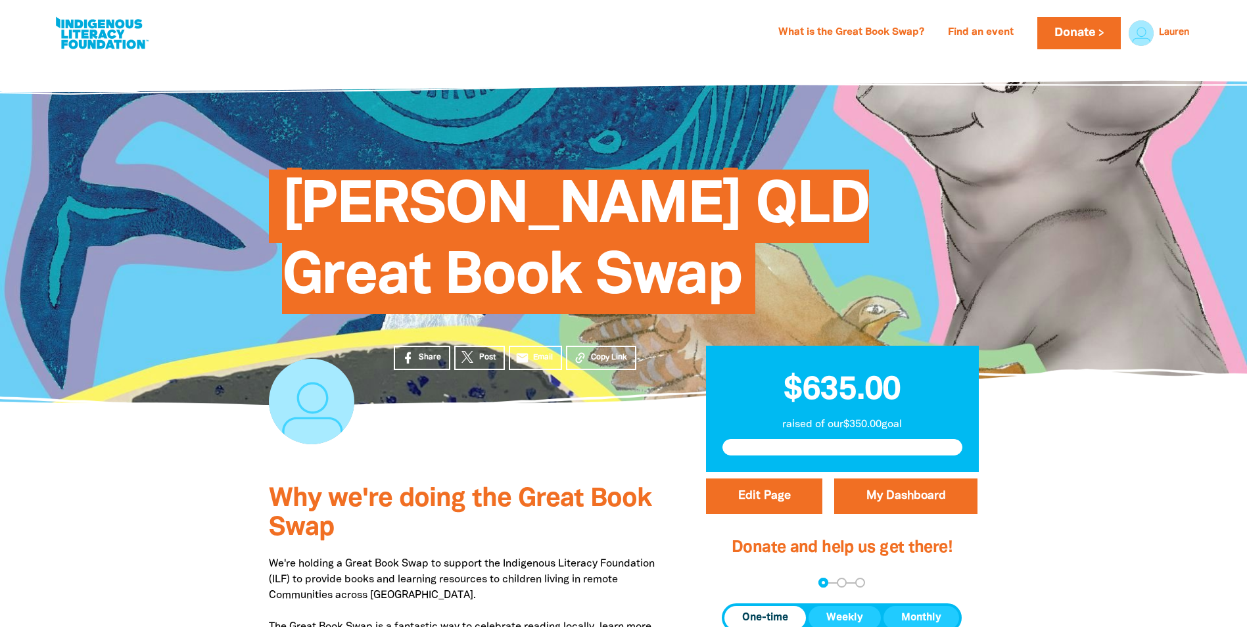
select select "Yes"
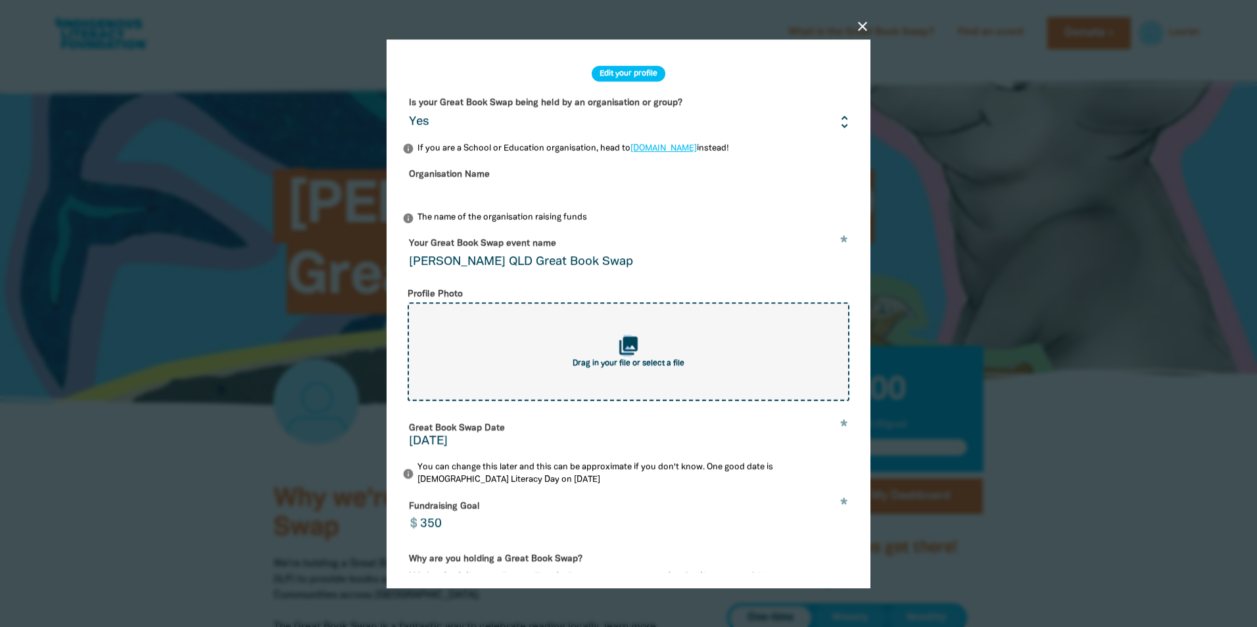
drag, startPoint x: 627, startPoint y: 356, endPoint x: 620, endPoint y: 368, distance: 13.3
click at [619, 356] on icon "collections" at bounding box center [629, 346] width 22 height 22
click at [429, 525] on input "350" at bounding box center [634, 516] width 442 height 41
type input "7"
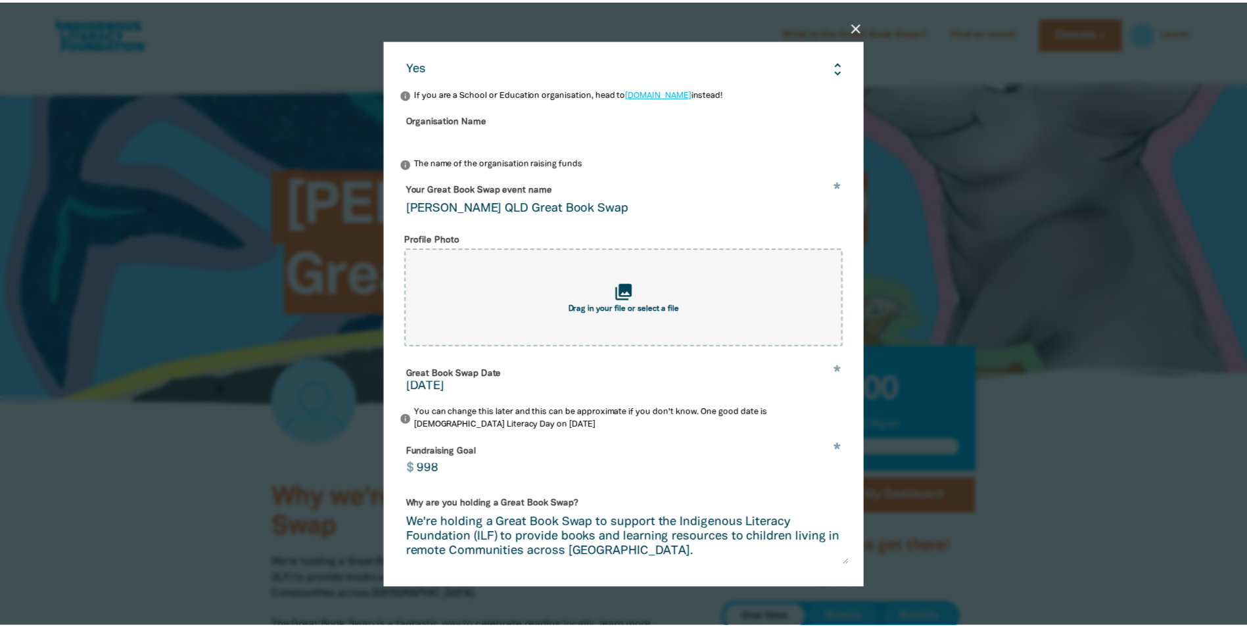
scroll to position [195, 0]
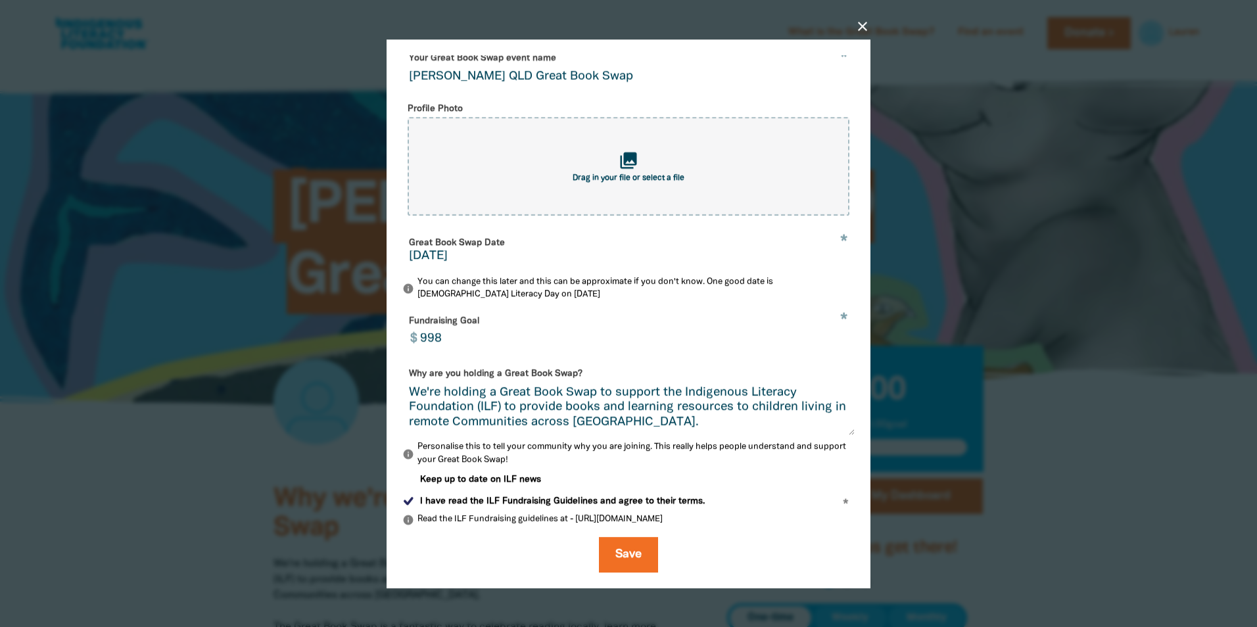
drag, startPoint x: 475, startPoint y: 335, endPoint x: 410, endPoint y: 333, distance: 64.5
click at [410, 333] on div "$ 998" at bounding box center [628, 331] width 452 height 42
type input "1000"
click at [644, 558] on button "Save" at bounding box center [628, 555] width 59 height 36
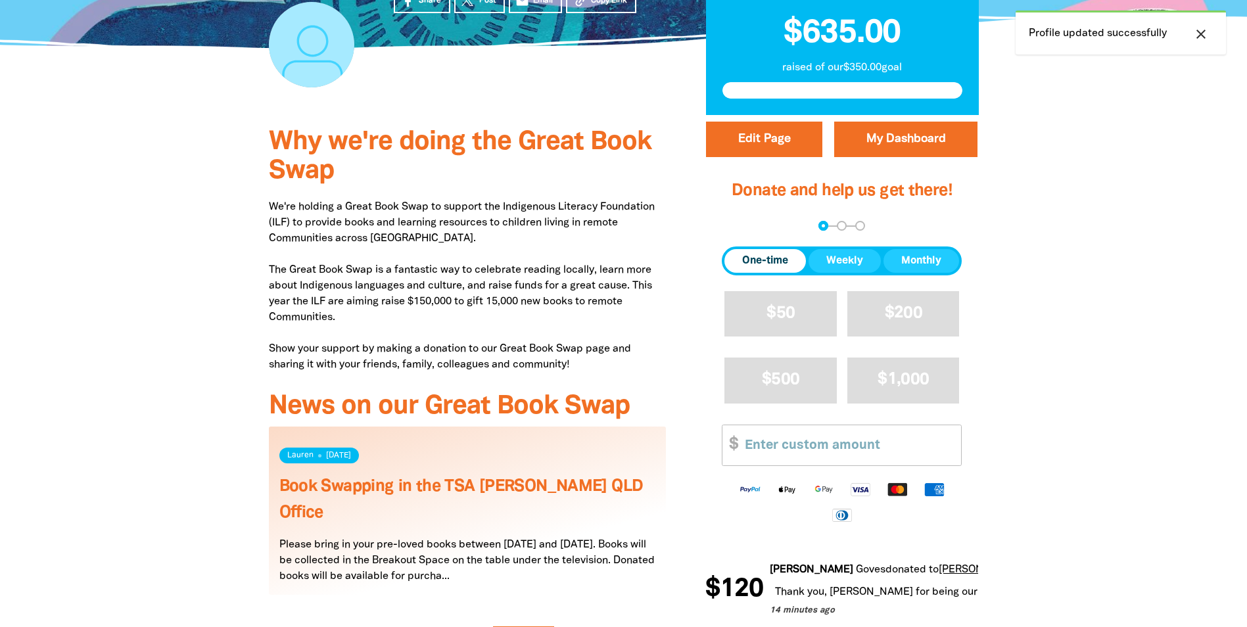
scroll to position [394, 0]
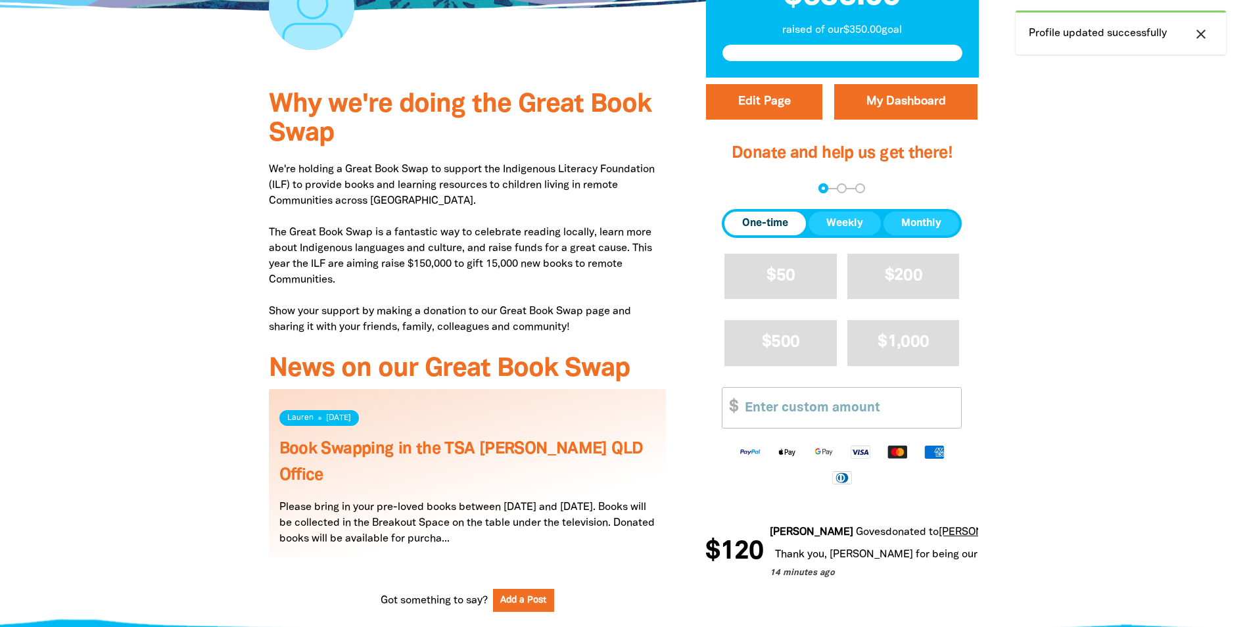
click at [1210, 29] on button "close" at bounding box center [1201, 34] width 24 height 17
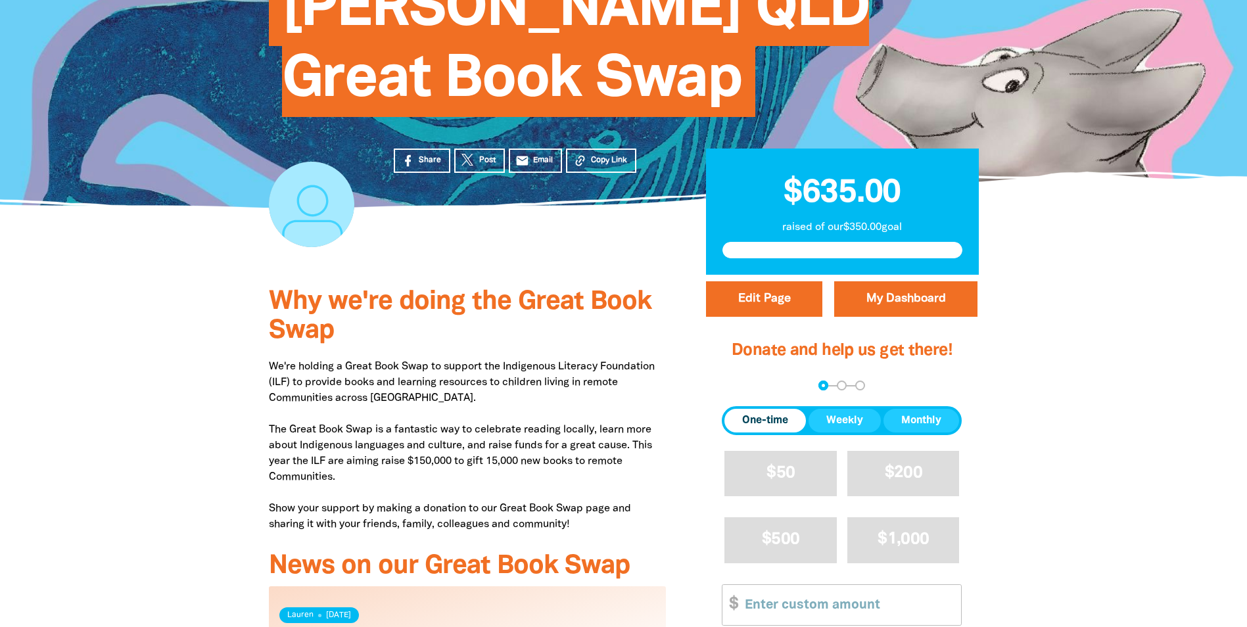
scroll to position [0, 0]
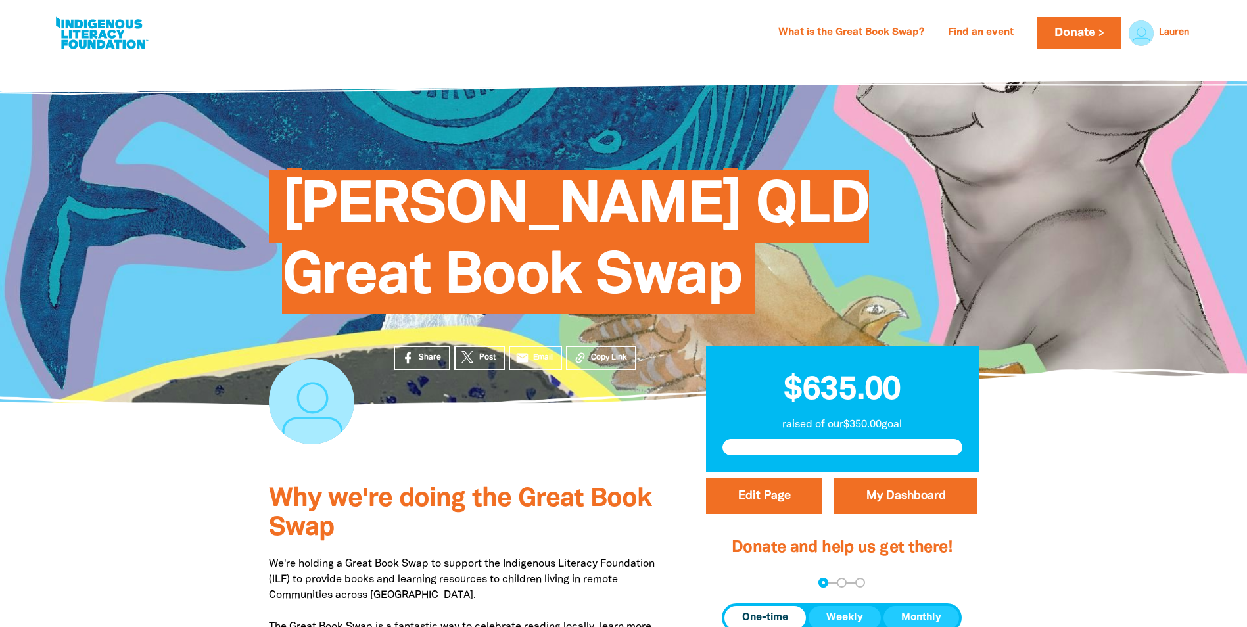
click at [183, 441] on section "Share Post email Email Copy Link $635.00 raised of our $350.00 goal" at bounding box center [623, 439] width 1247 height 68
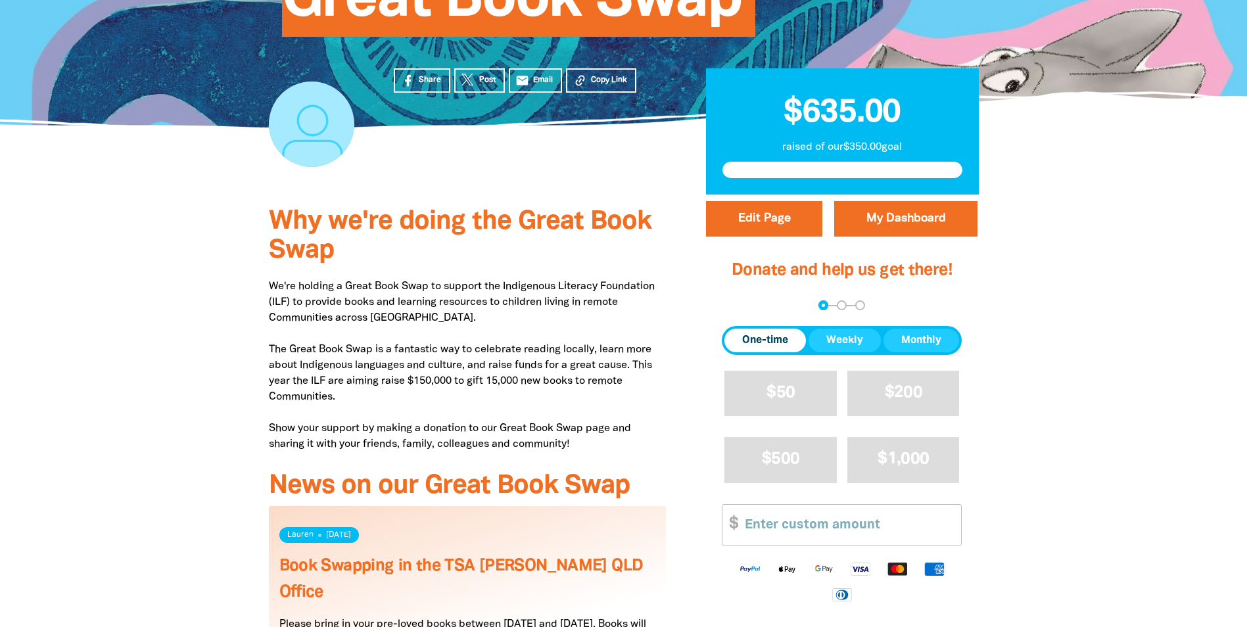
scroll to position [197, 0]
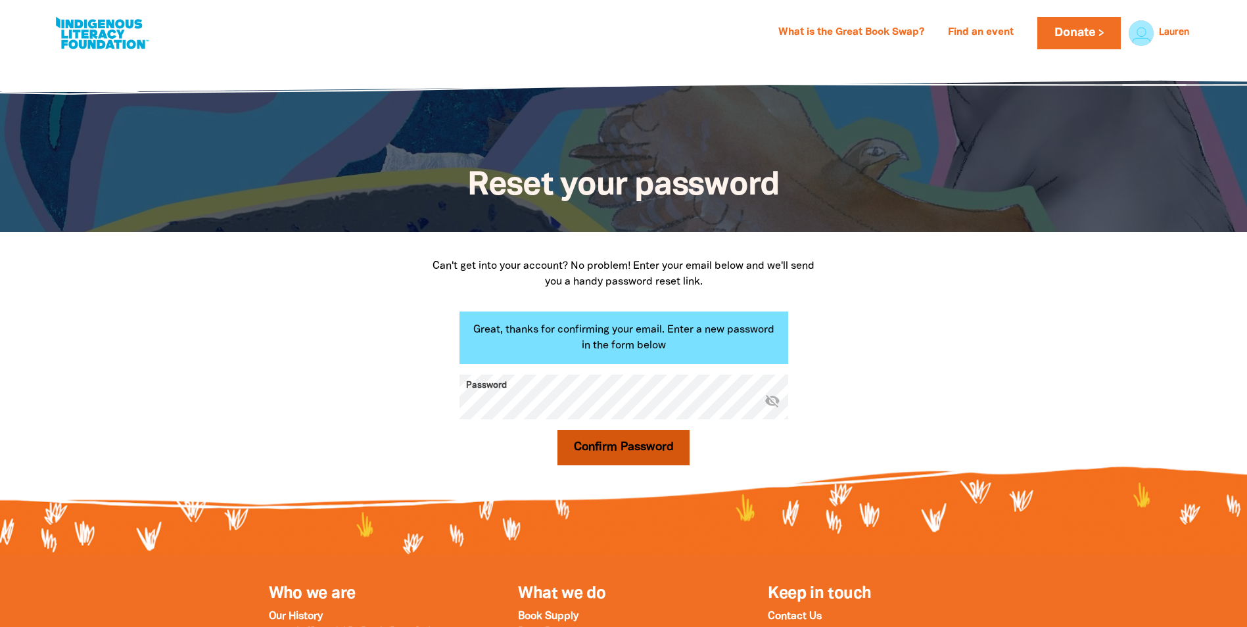
click at [624, 456] on button "Confirm Password" at bounding box center [624, 448] width 133 height 36
click at [581, 350] on p "Great, thanks for confirming your email. Enter a new password in the form below" at bounding box center [624, 338] width 329 height 53
click at [558, 430] on button "Confirm Password" at bounding box center [624, 448] width 133 height 36
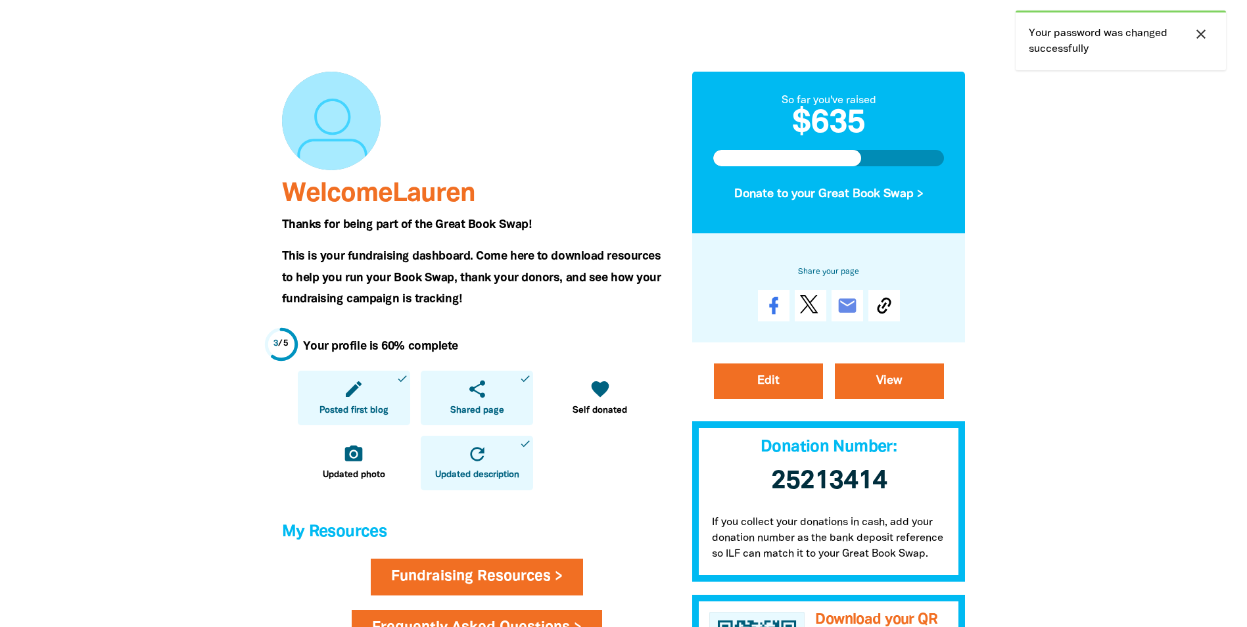
scroll to position [197, 0]
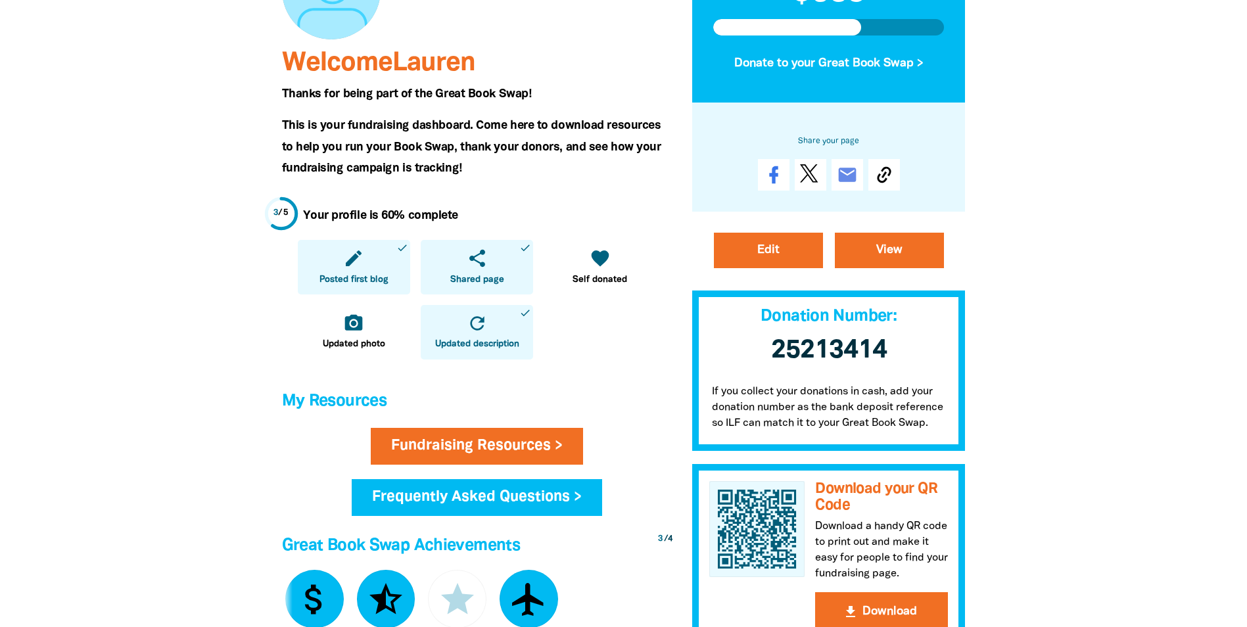
click at [514, 258] on link "share Shared page done" at bounding box center [477, 267] width 112 height 55
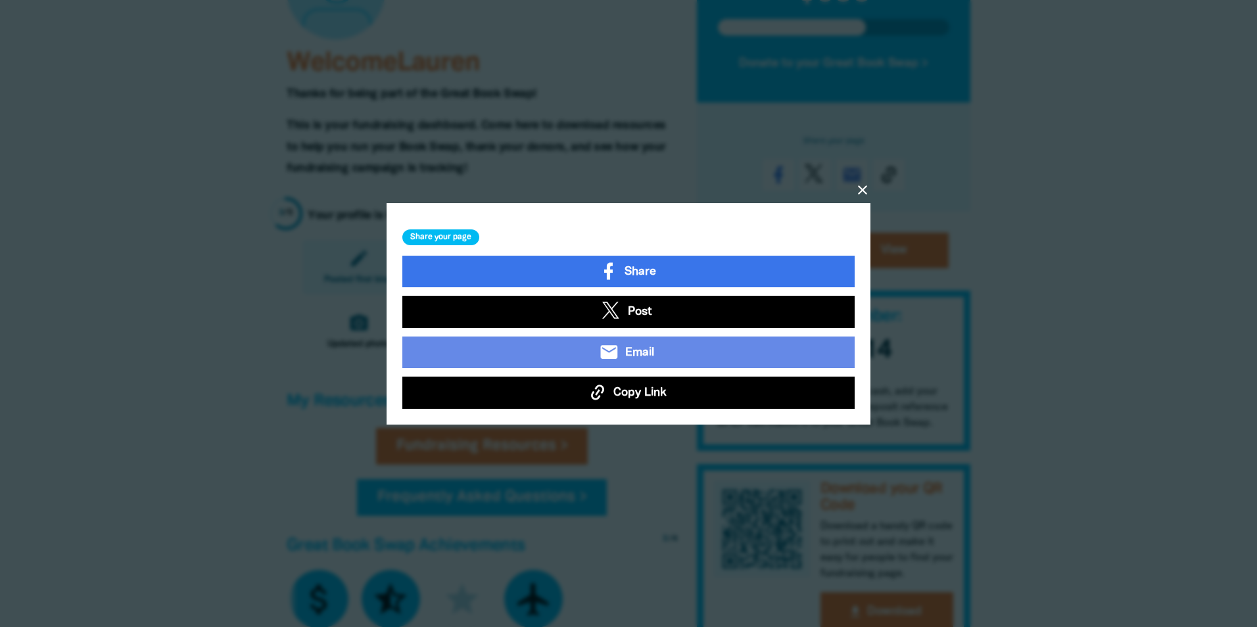
click at [864, 194] on icon "close" at bounding box center [863, 189] width 16 height 16
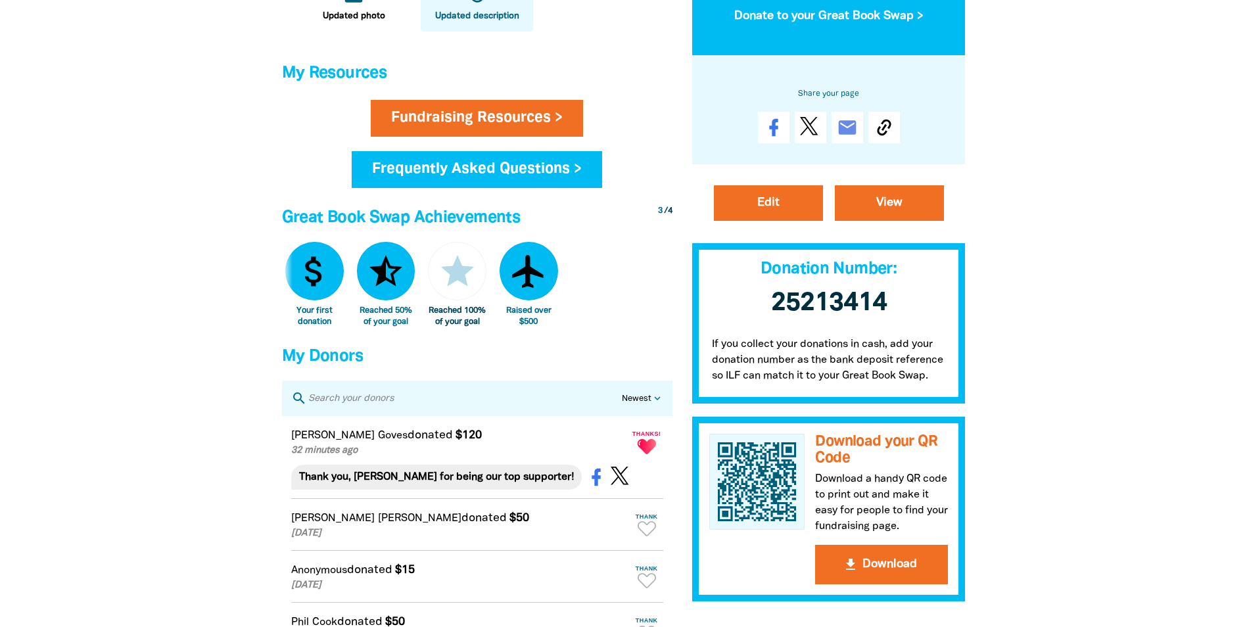
scroll to position [723, 0]
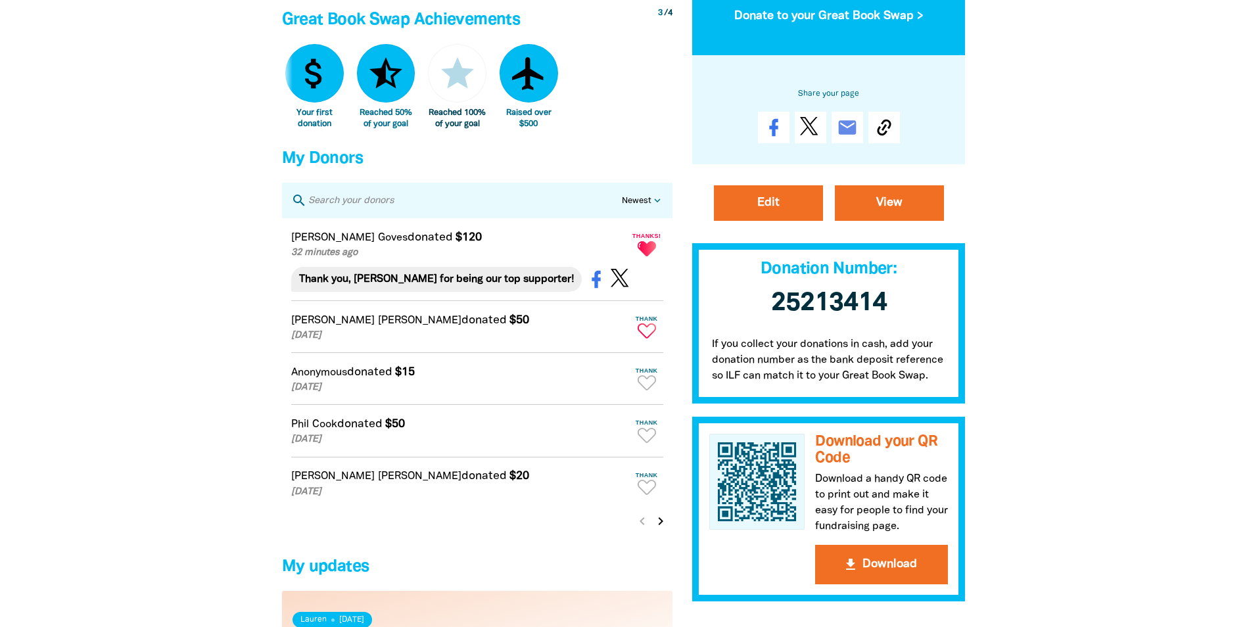
click at [647, 339] on icon "Paginated content" at bounding box center [647, 330] width 18 height 15
type textarea "Thanks [PERSON_NAME] for your donation!"
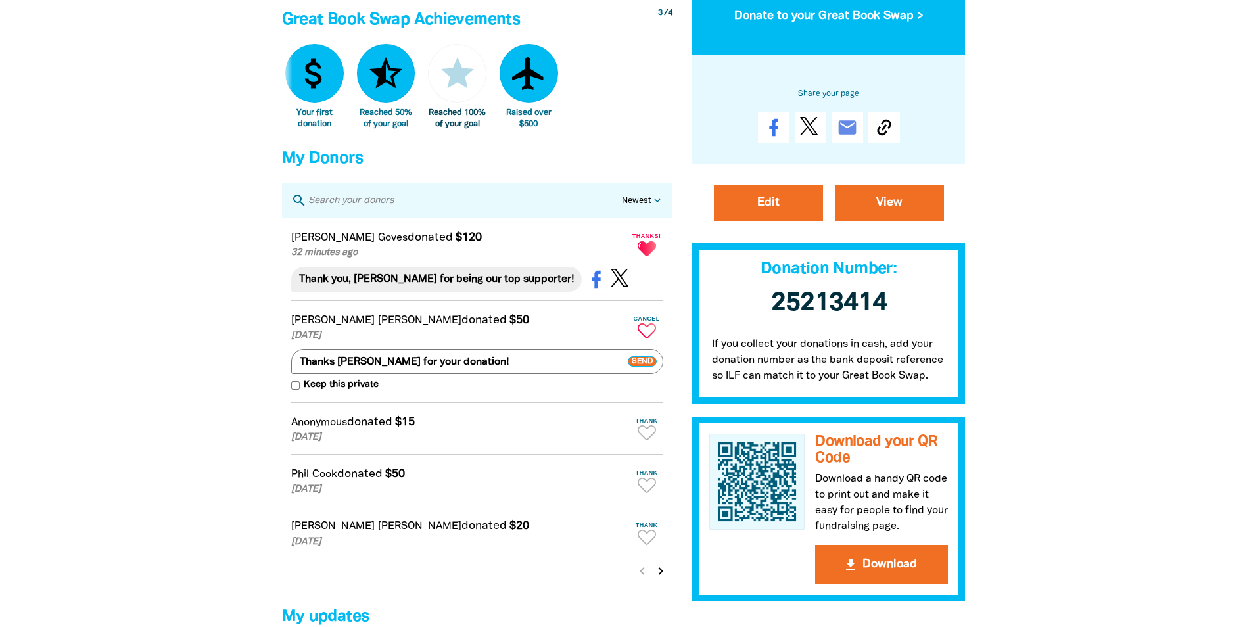
click at [223, 307] on div at bounding box center [623, 113] width 1247 height 1555
click at [1055, 414] on div at bounding box center [623, 113] width 1247 height 1555
click at [1065, 475] on div at bounding box center [623, 113] width 1247 height 1555
